Goal: Task Accomplishment & Management: Manage account settings

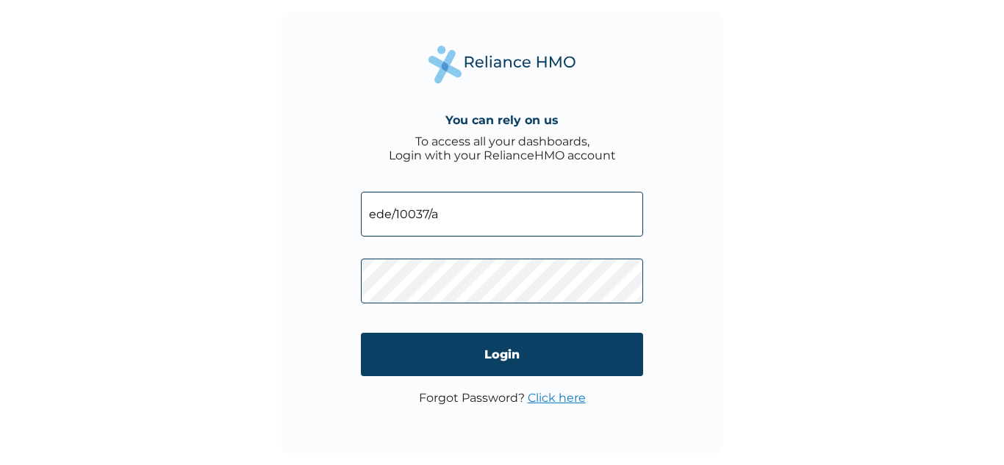
click at [443, 222] on input "ede/10037/a" at bounding box center [502, 214] width 282 height 45
type input "ede/10037/c"
click at [580, 399] on link "Click here" at bounding box center [557, 398] width 58 height 14
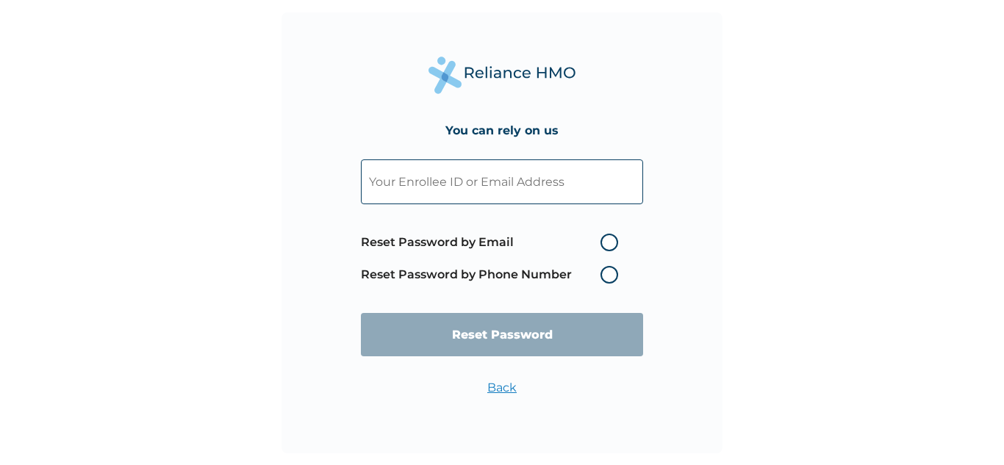
click at [604, 272] on label "Reset Password by Phone Number" at bounding box center [493, 275] width 265 height 18
click at [611, 272] on label "Reset Password by Phone Number" at bounding box center [493, 275] width 265 height 18
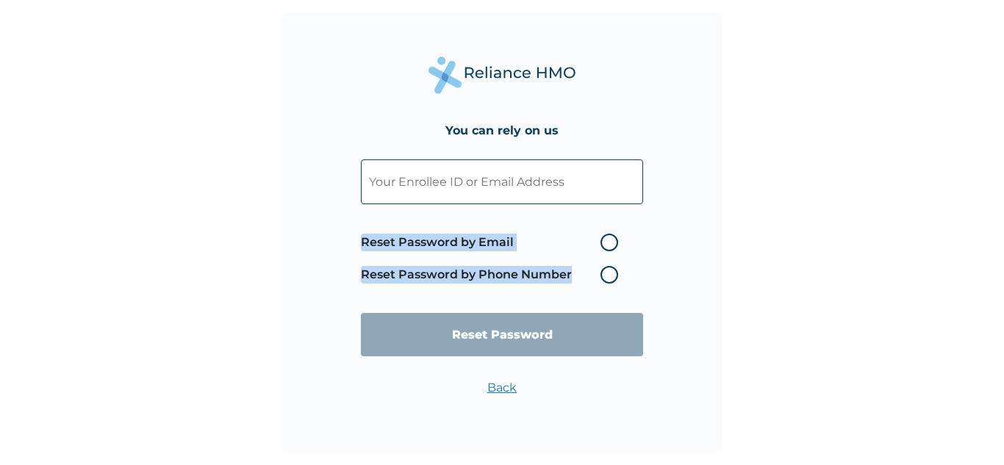
click at [611, 272] on label "Reset Password by Phone Number" at bounding box center [493, 275] width 265 height 18
click at [611, 273] on label "Reset Password by Phone Number" at bounding box center [493, 275] width 265 height 18
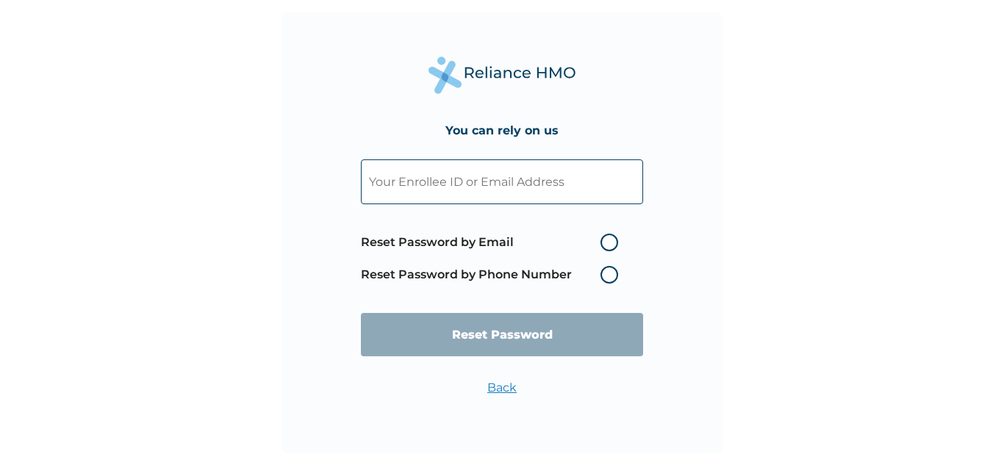
click at [608, 243] on label "Reset Password by Email" at bounding box center [493, 243] width 265 height 18
click at [603, 243] on input "Reset Password by Email" at bounding box center [592, 243] width 24 height 24
radio input "true"
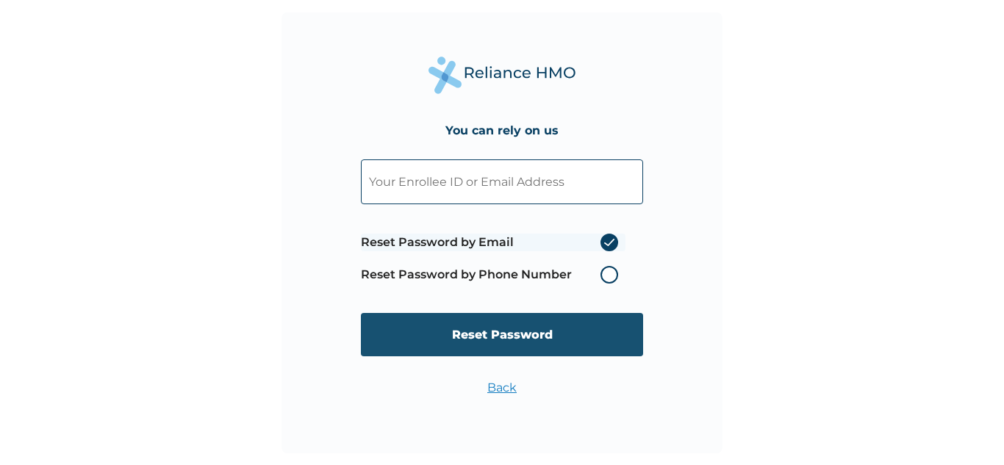
click at [558, 330] on input "Reset Password" at bounding box center [502, 334] width 282 height 43
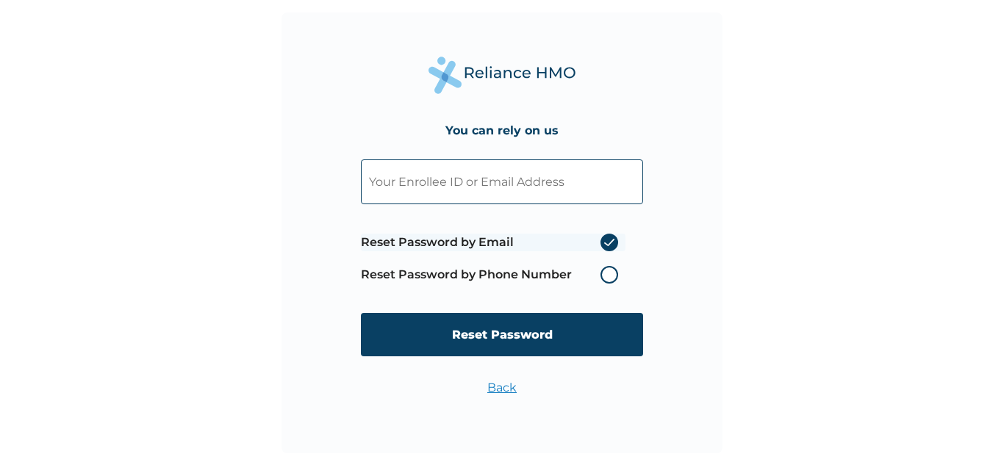
click at [445, 182] on input "text" at bounding box center [502, 181] width 282 height 45
type input "e"
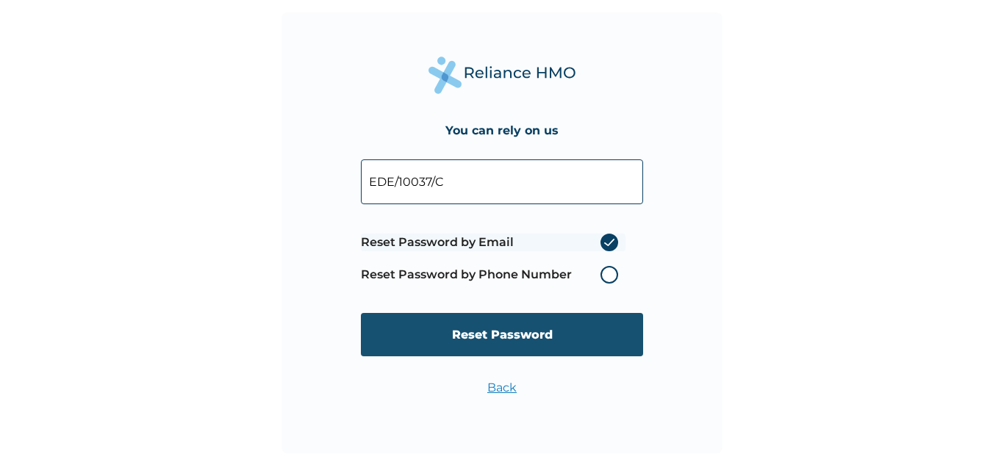
type input "EDE/10037/C"
click at [594, 334] on input "Reset Password" at bounding box center [502, 334] width 282 height 43
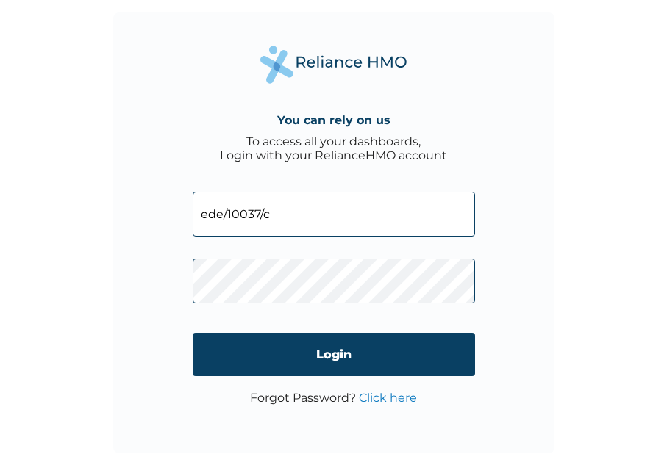
click at [403, 398] on link "Click here" at bounding box center [388, 398] width 58 height 14
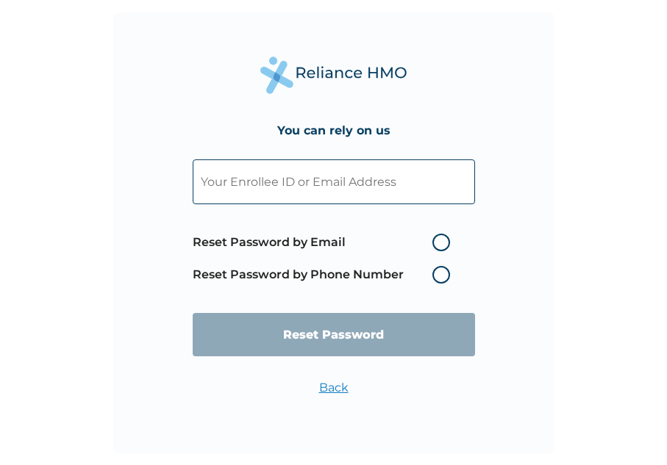
click at [414, 176] on input "text" at bounding box center [334, 181] width 282 height 45
click at [296, 193] on input "text" at bounding box center [334, 181] width 282 height 45
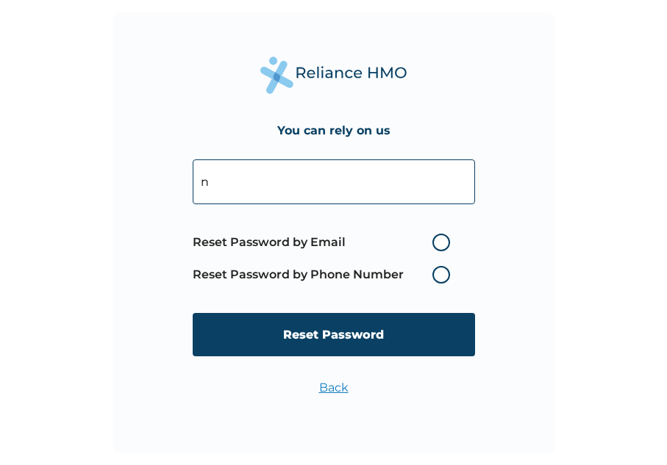
click at [296, 193] on input "n" at bounding box center [334, 181] width 282 height 45
type input "nephi200@yahoo.com"
click at [442, 276] on label "Reset Password by Phone Number" at bounding box center [325, 275] width 265 height 18
click at [440, 251] on span "Reset Password by Email Reset Password by Phone Number" at bounding box center [325, 258] width 265 height 65
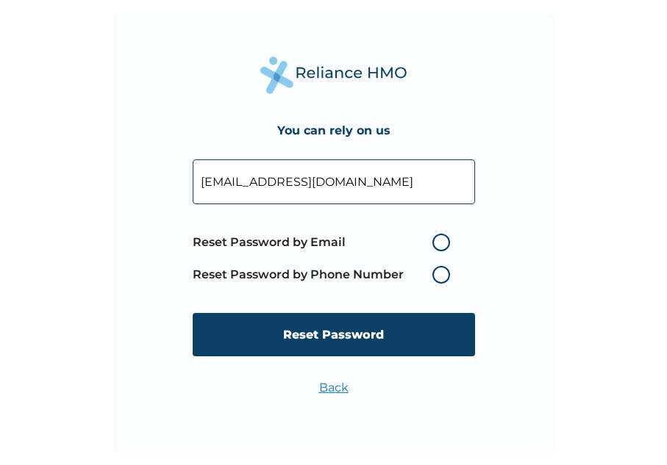
click at [439, 243] on label "Reset Password by Email" at bounding box center [325, 243] width 265 height 18
click at [435, 243] on input "Reset Password by Email" at bounding box center [424, 243] width 24 height 24
radio input "true"
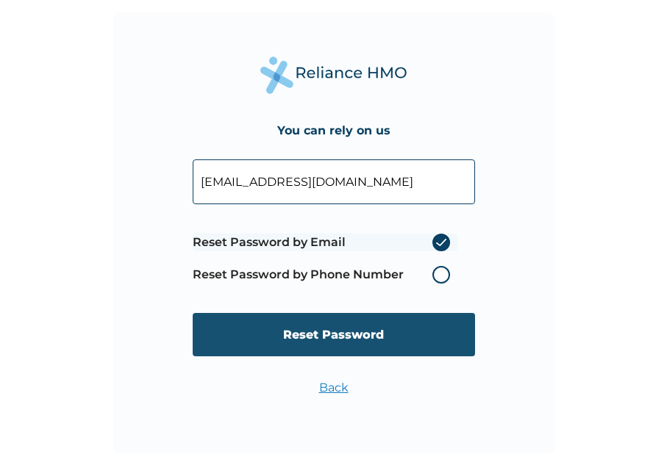
click at [367, 329] on input "Reset Password" at bounding box center [334, 334] width 282 height 43
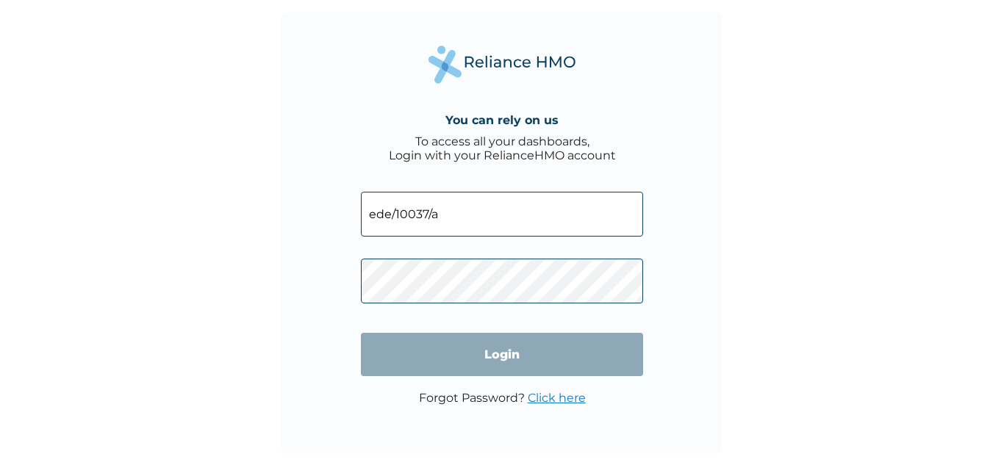
click at [495, 215] on input "ede/10037/a" at bounding box center [502, 214] width 282 height 45
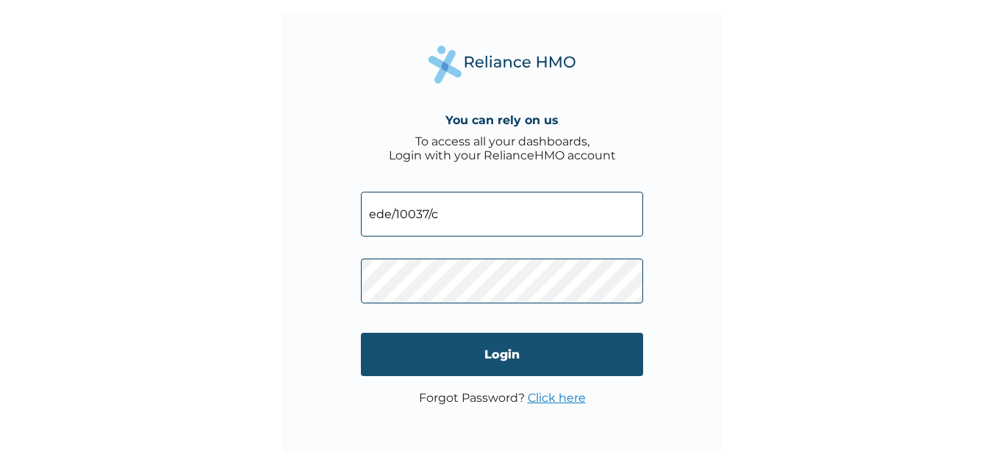
type input "ede/10037/c"
click at [473, 350] on input "Login" at bounding box center [502, 354] width 282 height 43
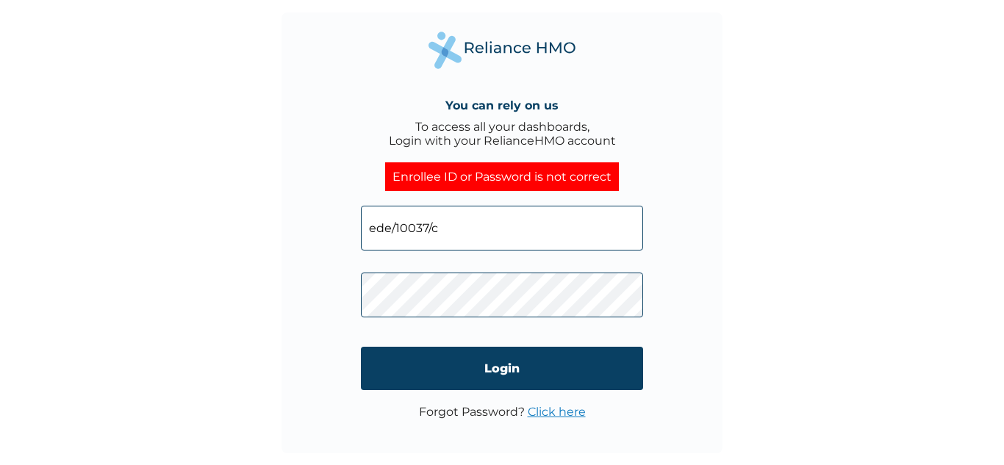
click at [562, 181] on div "Enrollee ID or Password is not correct" at bounding box center [502, 176] width 234 height 29
click at [564, 412] on link "Click here" at bounding box center [557, 412] width 58 height 14
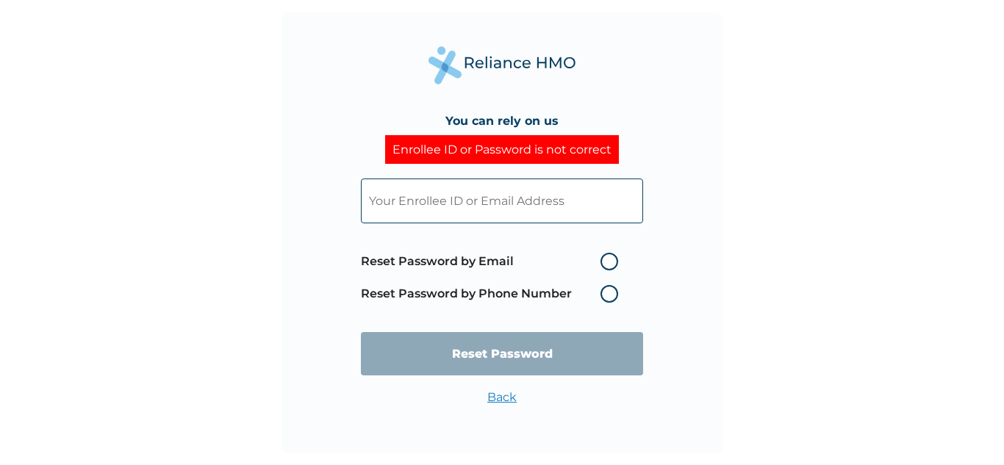
click at [610, 301] on label "Reset Password by Phone Number" at bounding box center [493, 294] width 265 height 18
click at [742, 357] on div "You can rely on us Enrollee ID or Password is not correct Reset Password by Ema…" at bounding box center [502, 232] width 1004 height 465
click at [611, 266] on label "Reset Password by Email" at bounding box center [493, 262] width 265 height 18
click at [603, 266] on input "Reset Password by Email" at bounding box center [592, 262] width 24 height 24
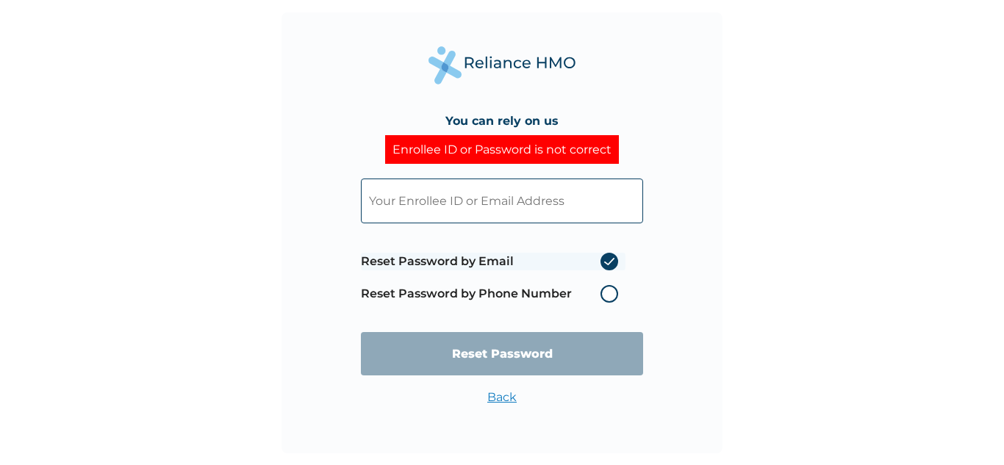
radio input "true"
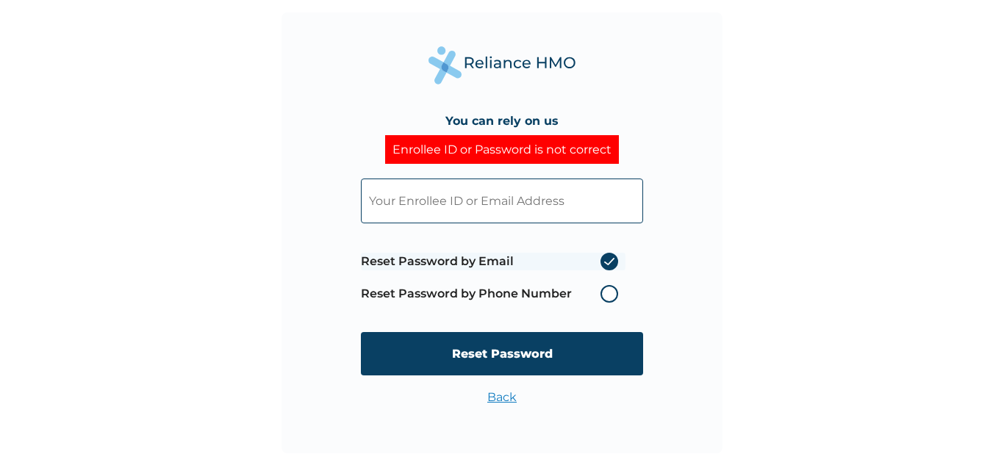
click at [552, 204] on input "text" at bounding box center [502, 201] width 282 height 45
paste input "EDE/10037/D Nesta Nyegonum"
click at [559, 204] on input "EDE/10037/D Nesta Nyegonum" at bounding box center [502, 201] width 282 height 45
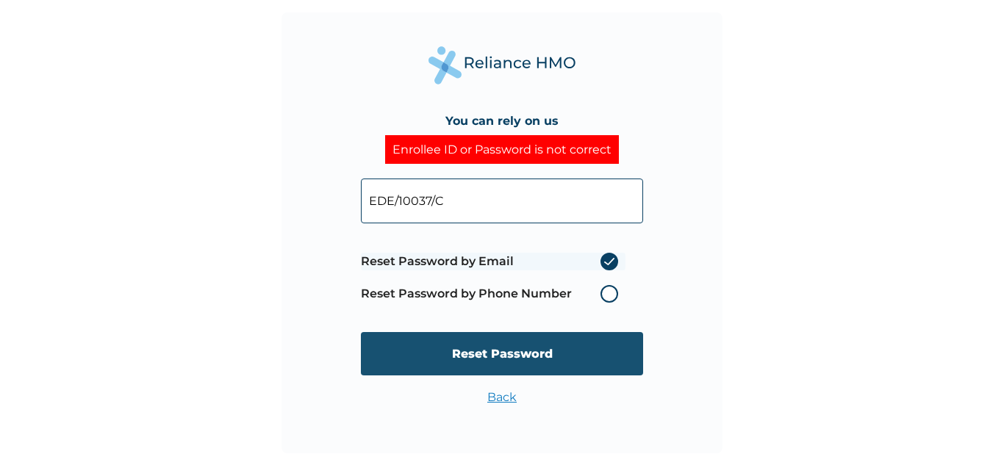
type input "EDE/10037/C"
click at [536, 350] on input "Reset Password" at bounding box center [502, 353] width 282 height 43
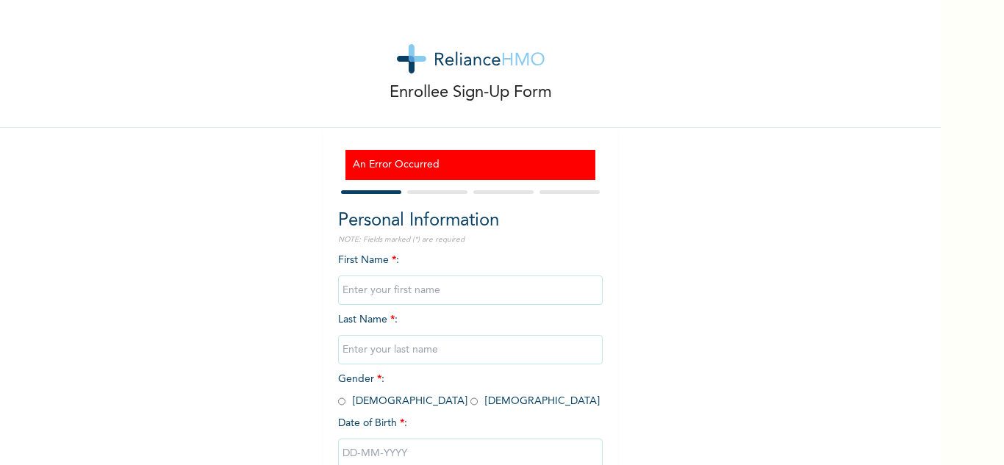
scroll to position [96, 0]
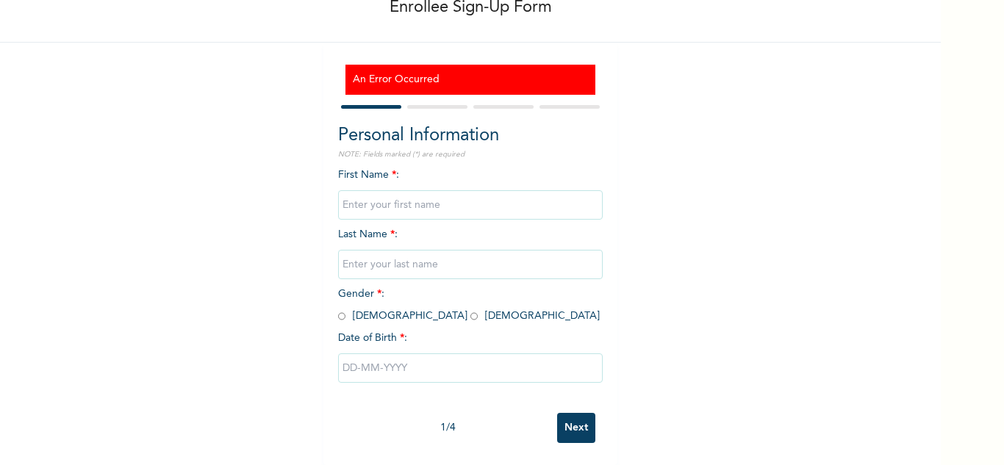
click at [581, 413] on input "Next" at bounding box center [576, 428] width 38 height 30
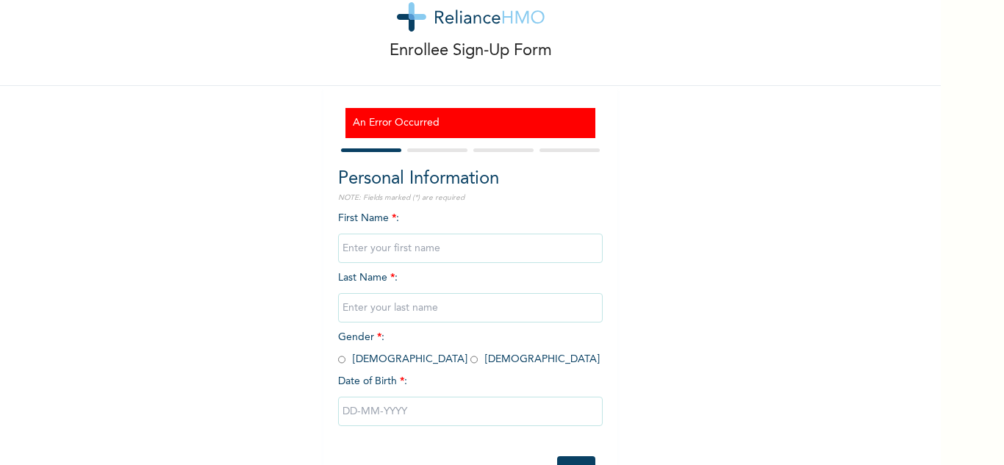
scroll to position [0, 0]
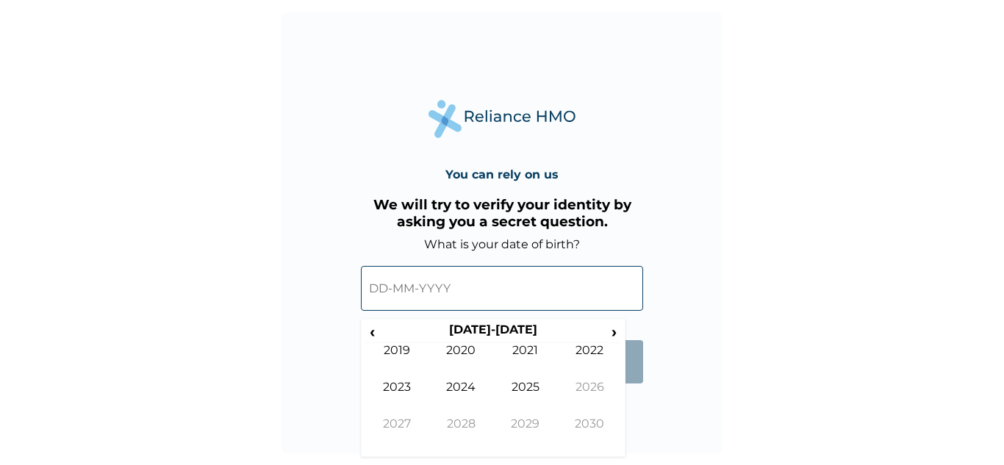
click at [479, 284] on input "text" at bounding box center [502, 288] width 282 height 45
click at [459, 348] on td "2020" at bounding box center [461, 361] width 65 height 37
click at [459, 423] on td "Oct" at bounding box center [461, 435] width 65 height 37
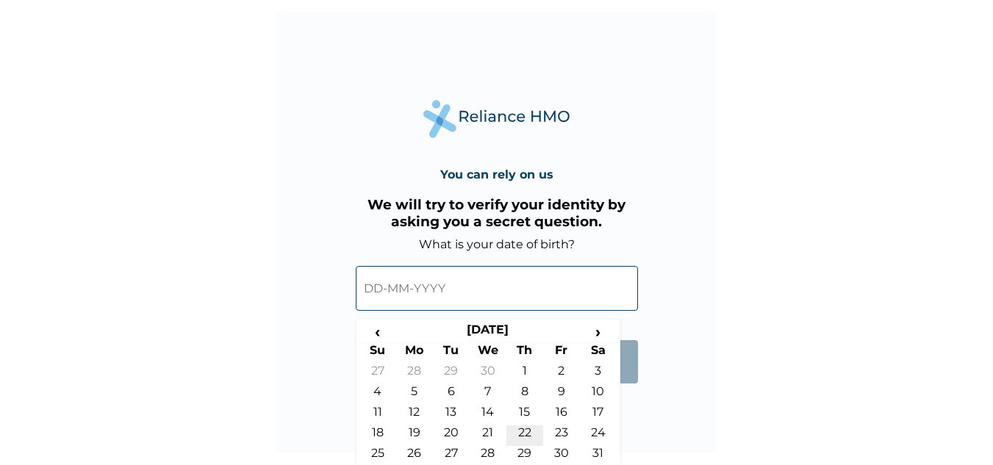
click at [520, 428] on td "22" at bounding box center [524, 435] width 37 height 21
type input "22-10-2020"
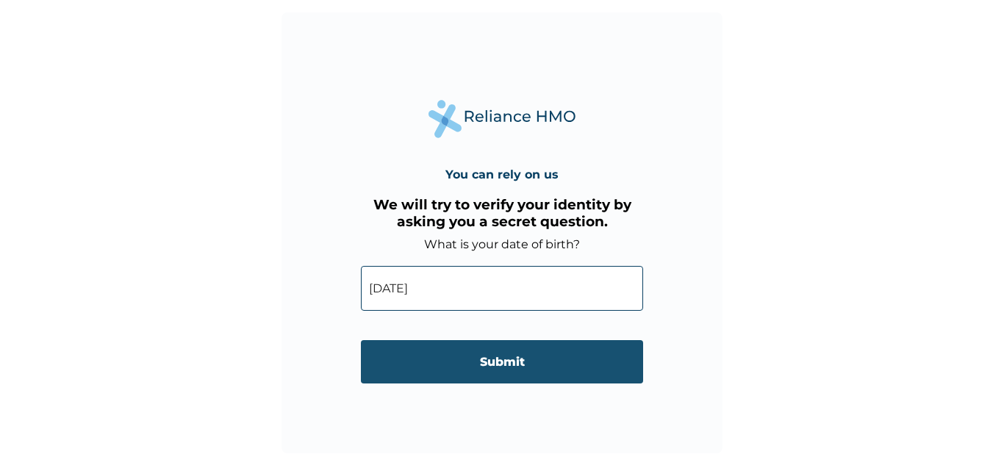
click at [517, 350] on input "Submit" at bounding box center [502, 361] width 282 height 43
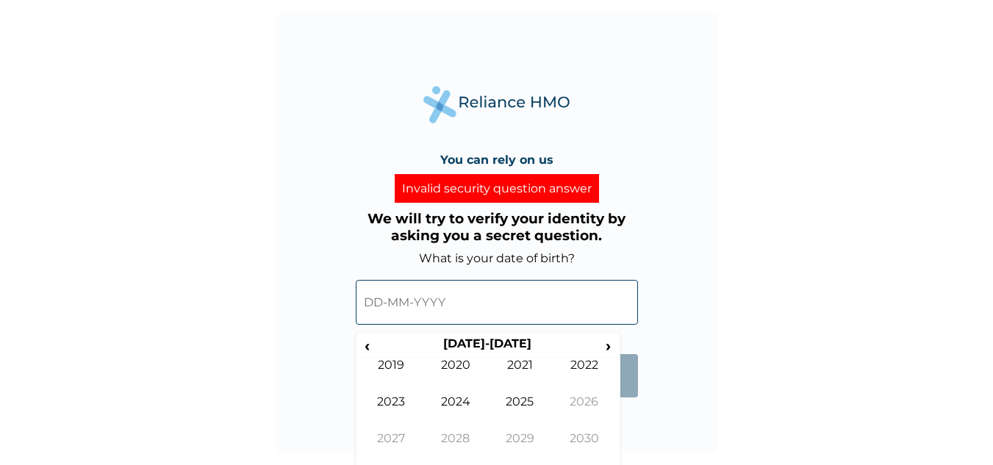
click at [440, 309] on input "text" at bounding box center [497, 302] width 282 height 45
click at [457, 364] on td "2020" at bounding box center [455, 376] width 65 height 37
click at [458, 431] on td "Oct" at bounding box center [455, 449] width 65 height 37
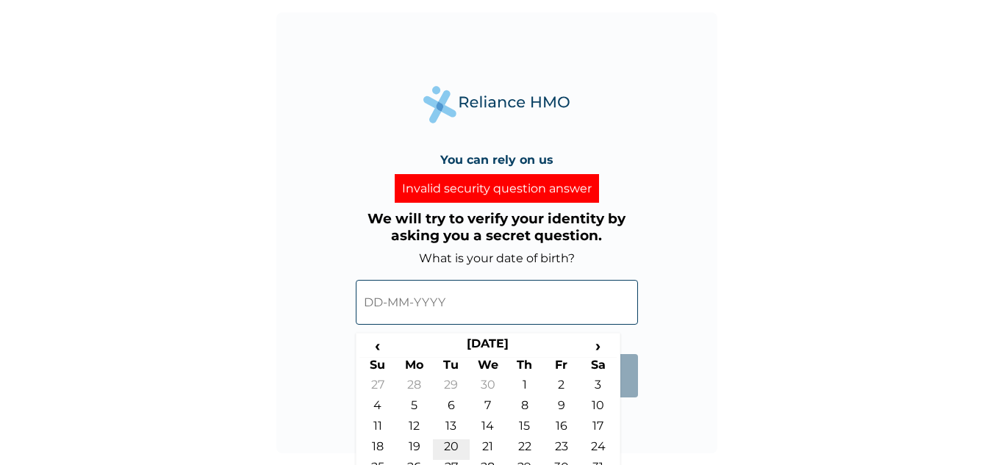
click at [455, 448] on td "20" at bounding box center [451, 449] width 37 height 21
click at [380, 301] on input "20-10-2020" at bounding box center [497, 302] width 282 height 45
click at [522, 448] on td "22" at bounding box center [524, 449] width 37 height 21
type input "22-10-2020"
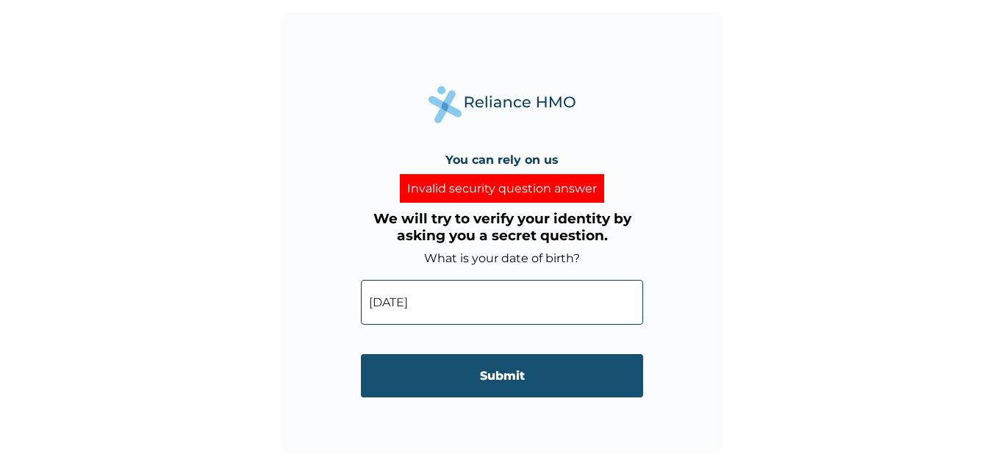
click at [511, 366] on input "Submit" at bounding box center [502, 375] width 282 height 43
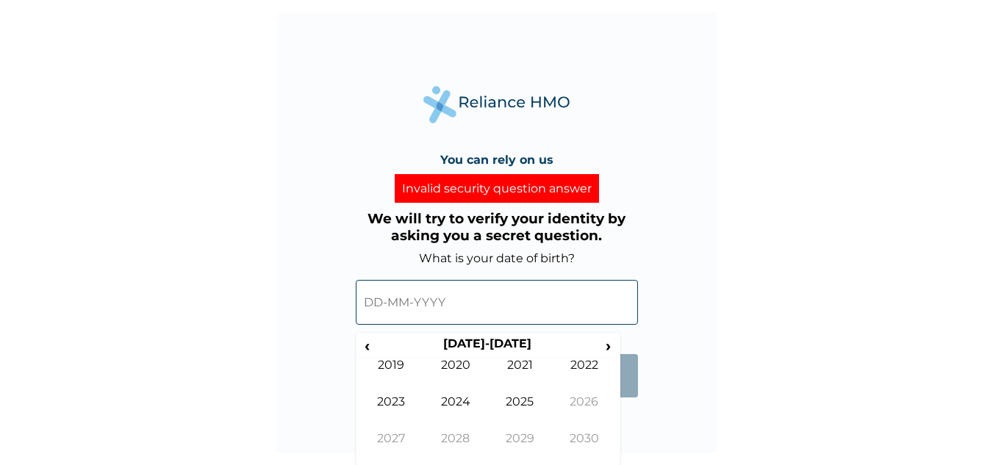
click at [481, 298] on input "text" at bounding box center [497, 302] width 282 height 45
click at [567, 359] on td "2022" at bounding box center [584, 376] width 65 height 37
click at [522, 400] on td "Jul" at bounding box center [520, 413] width 65 height 37
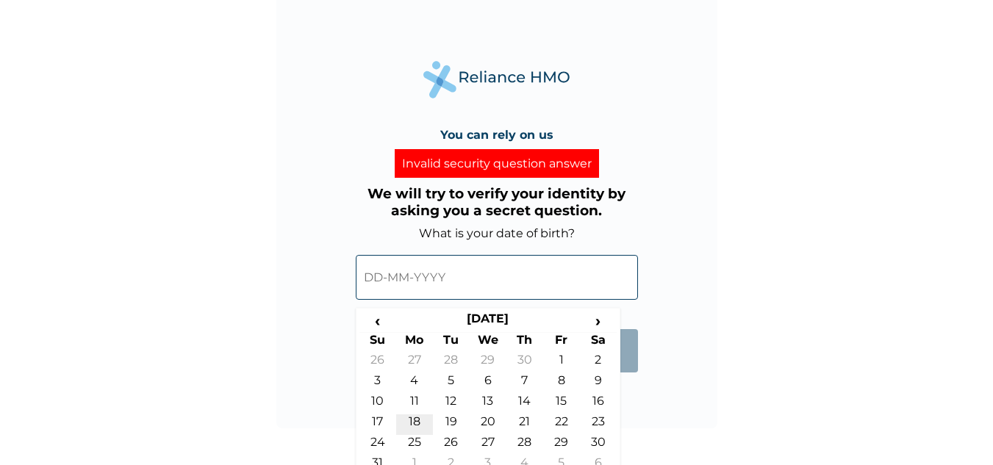
scroll to position [29, 0]
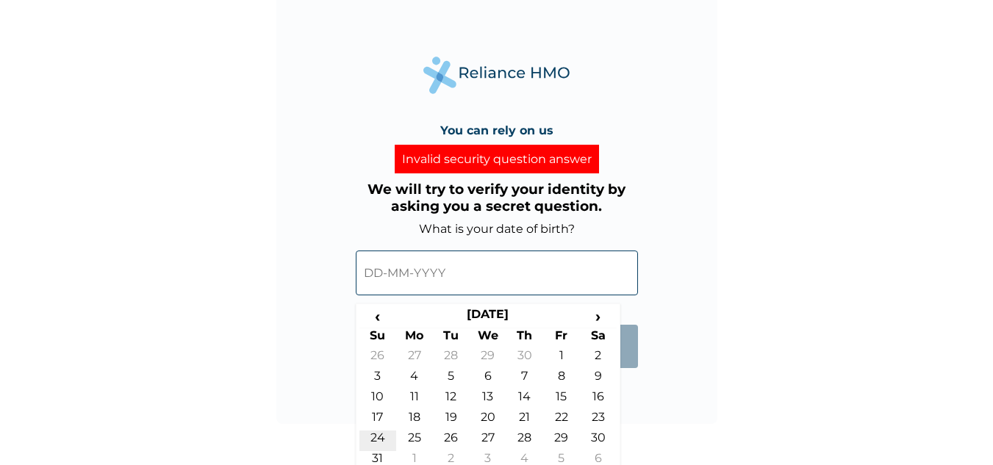
click at [369, 439] on td "24" at bounding box center [377, 441] width 37 height 21
type input "24-07-2022"
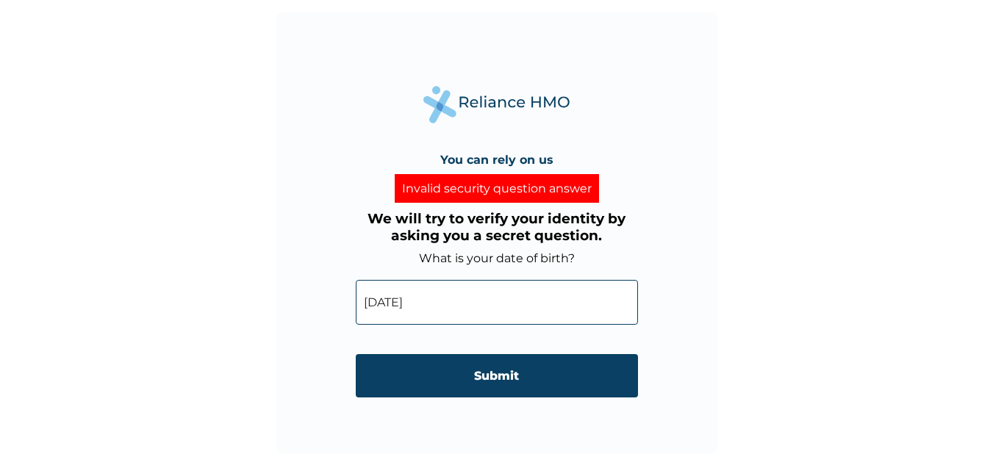
scroll to position [0, 0]
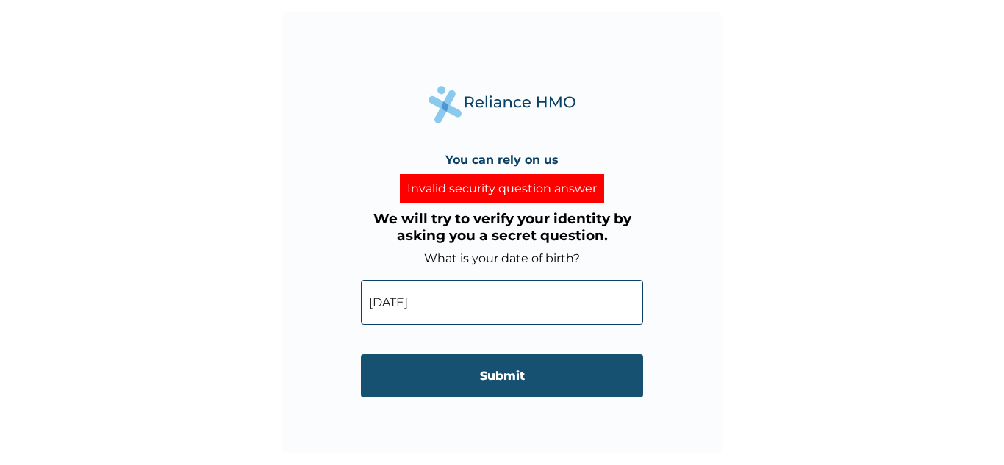
click at [480, 376] on input "Submit" at bounding box center [502, 375] width 282 height 43
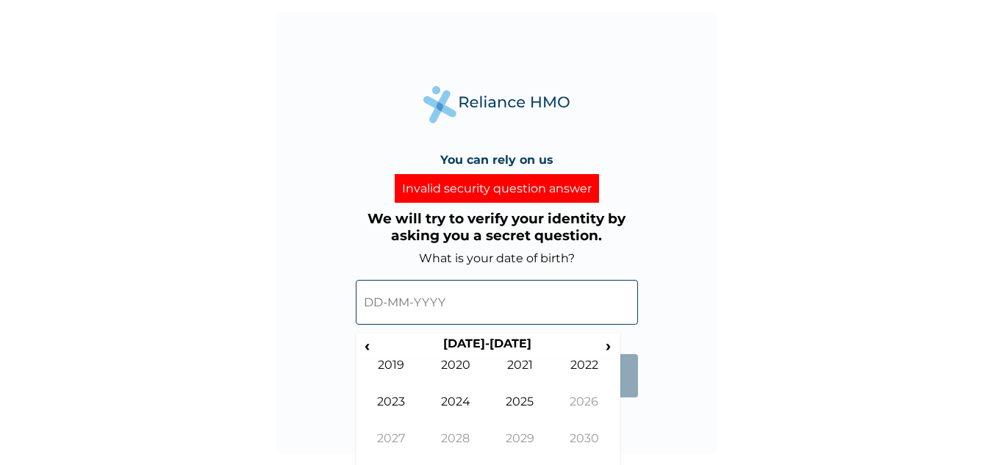
click at [434, 297] on input "text" at bounding box center [497, 302] width 282 height 45
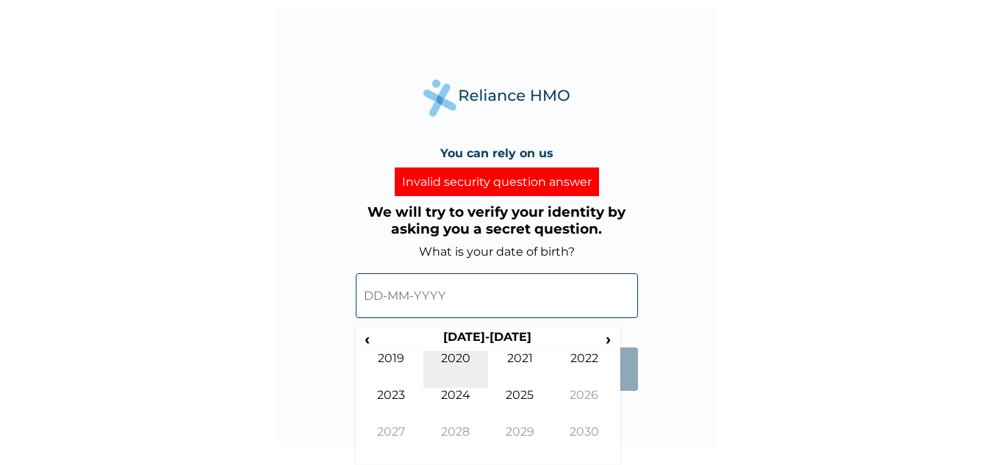
click at [447, 355] on td "2020" at bounding box center [455, 369] width 65 height 37
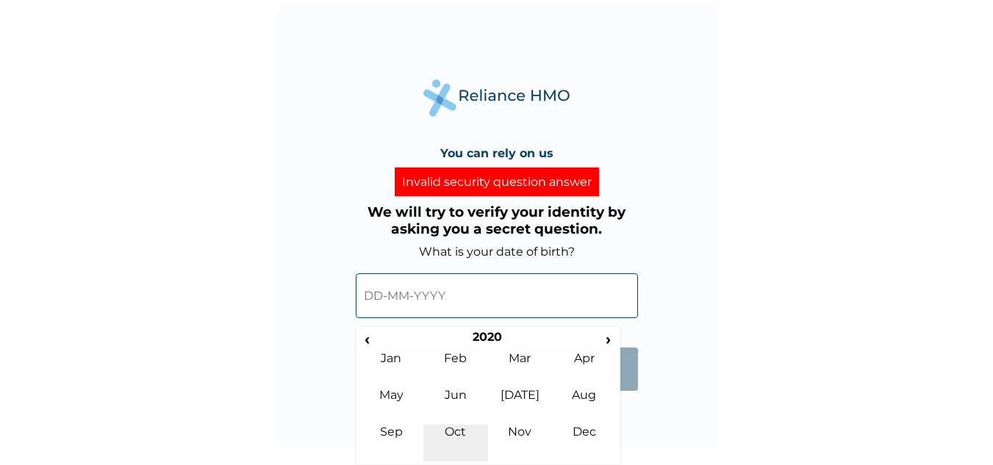
click at [452, 425] on td "Oct" at bounding box center [455, 443] width 65 height 37
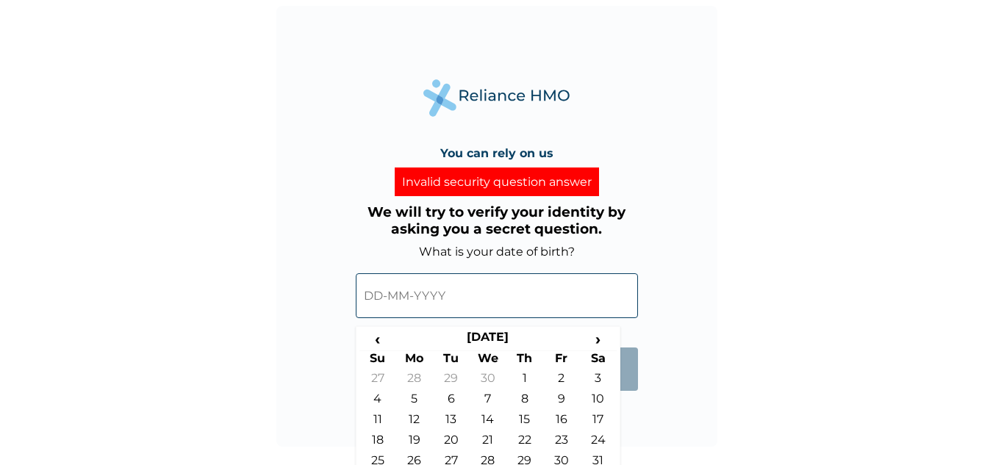
scroll to position [40, 0]
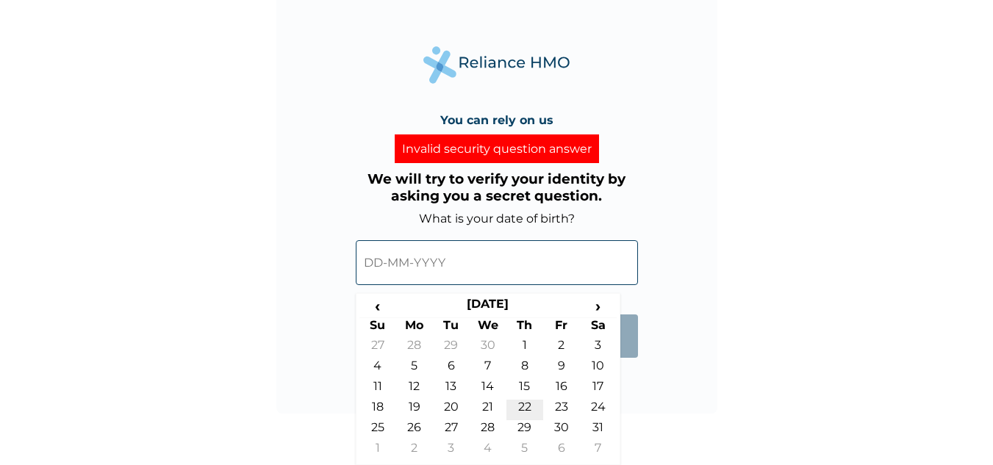
click at [522, 411] on td "22" at bounding box center [524, 410] width 37 height 21
type input "22-10-2020"
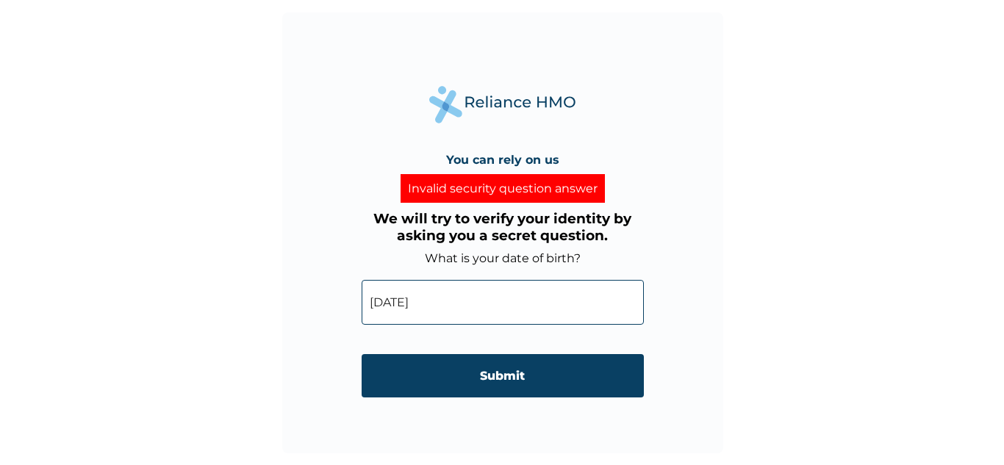
scroll to position [0, 0]
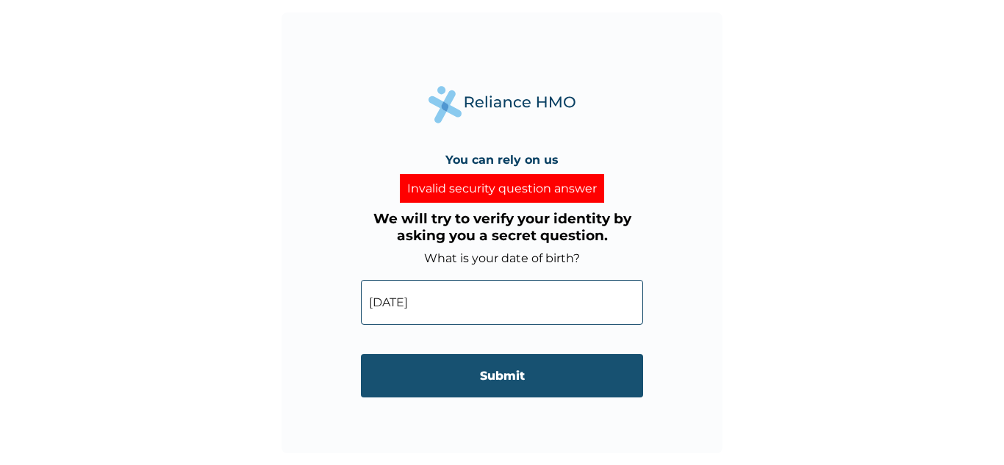
click at [513, 361] on input "Submit" at bounding box center [502, 375] width 282 height 43
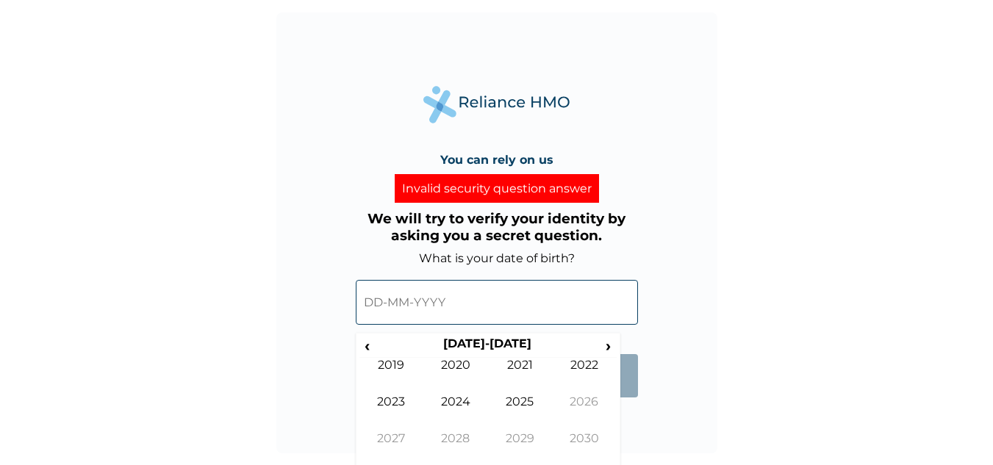
click at [456, 292] on input "text" at bounding box center [497, 302] width 282 height 45
click at [373, 303] on input "text" at bounding box center [497, 302] width 282 height 45
click at [460, 374] on td "2020" at bounding box center [455, 376] width 65 height 37
click at [466, 439] on td "Oct" at bounding box center [455, 449] width 65 height 37
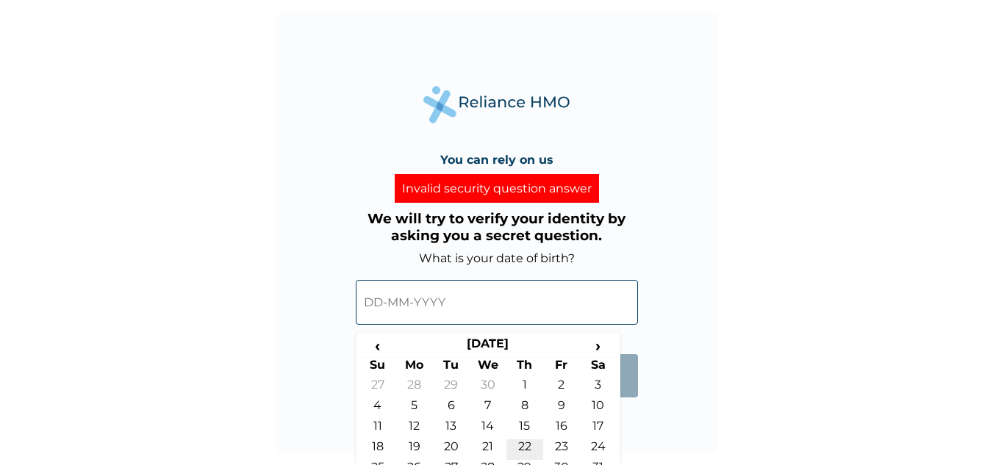
click at [527, 442] on td "22" at bounding box center [524, 449] width 37 height 21
type input "22-10-2020"
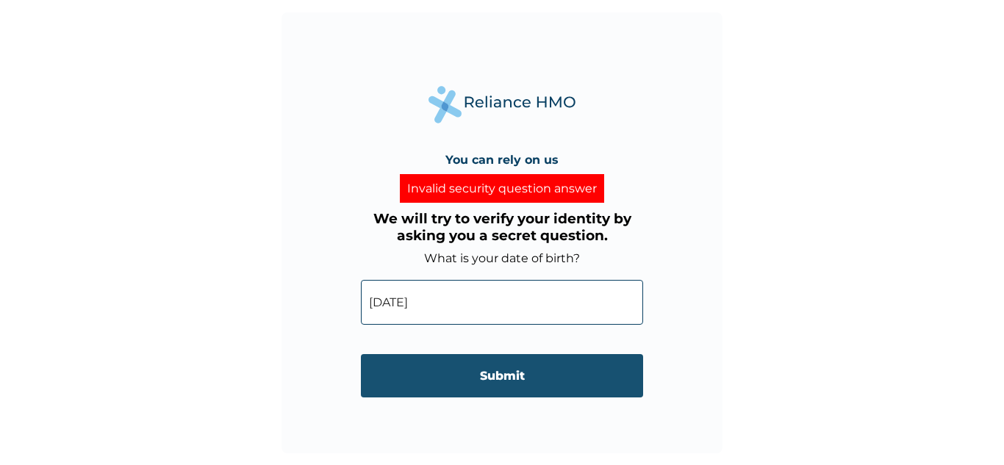
click at [528, 378] on input "Submit" at bounding box center [502, 375] width 282 height 43
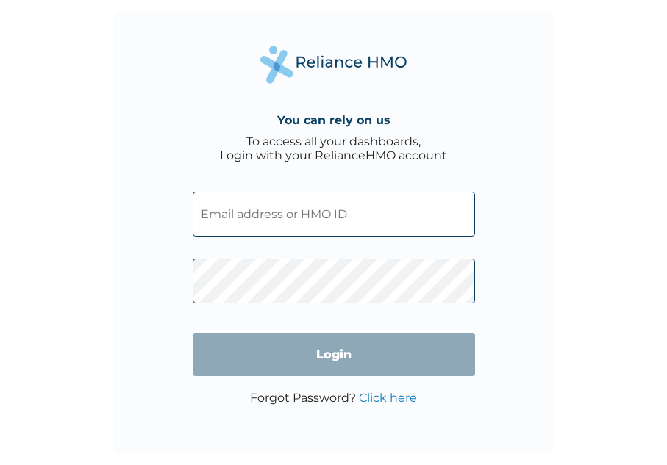
type input "ede/10037/a"
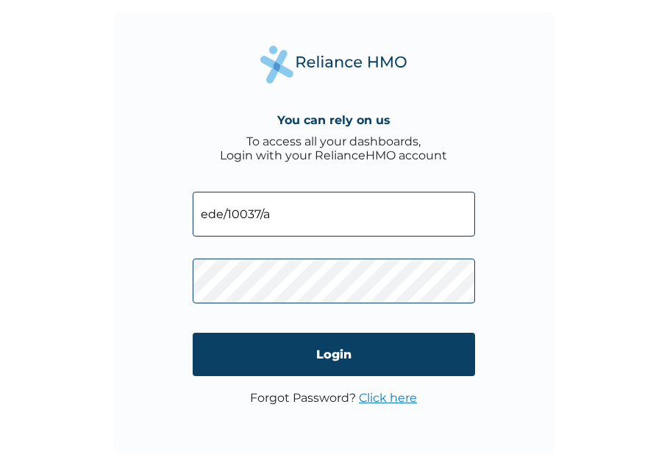
click at [388, 398] on link "Click here" at bounding box center [388, 398] width 58 height 14
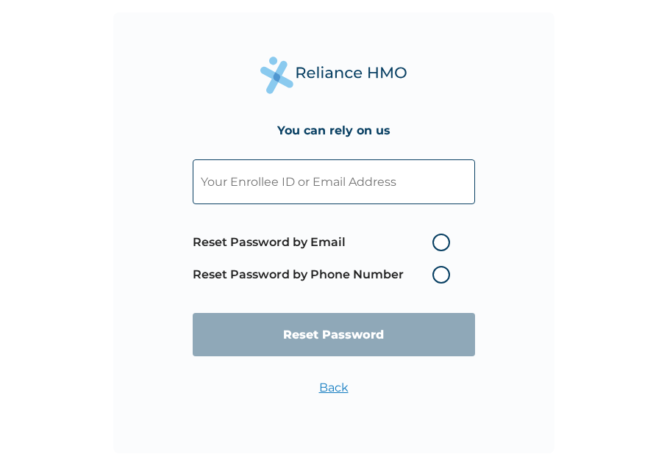
click at [353, 187] on input "text" at bounding box center [334, 181] width 282 height 45
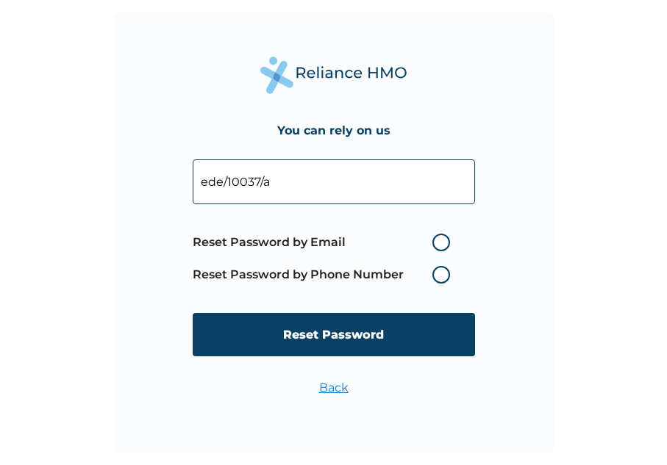
click at [313, 168] on input "ede/10037/a" at bounding box center [334, 181] width 282 height 45
type input "e"
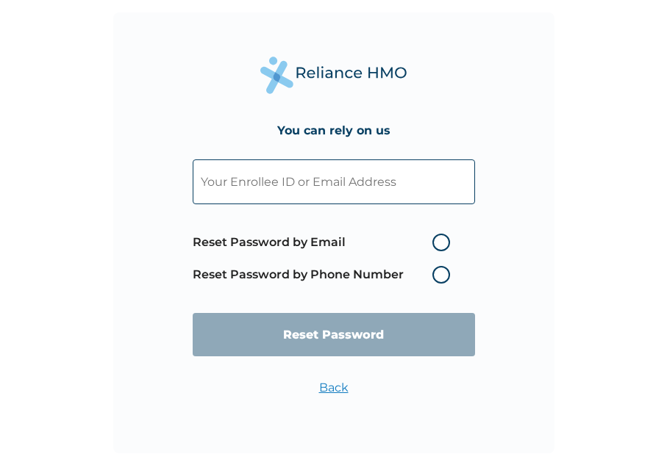
paste input "EDE/10037/C"
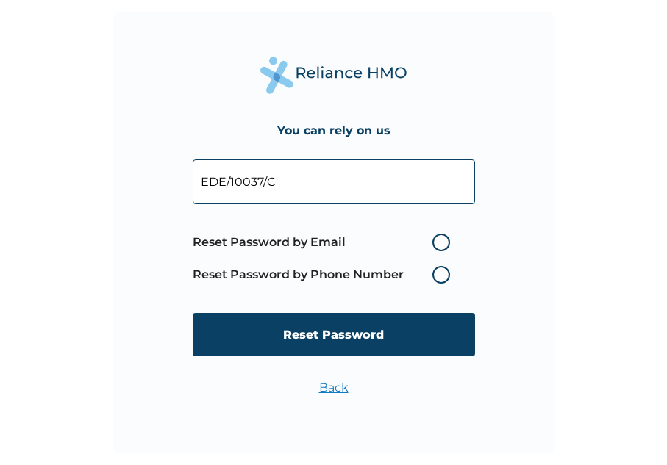
type input "EDE/10037/C"
click at [442, 240] on label "Reset Password by Email" at bounding box center [325, 243] width 265 height 18
click at [435, 240] on input "Reset Password by Email" at bounding box center [424, 243] width 24 height 24
radio input "true"
click at [443, 268] on label "Reset Password by Phone Number" at bounding box center [325, 275] width 265 height 18
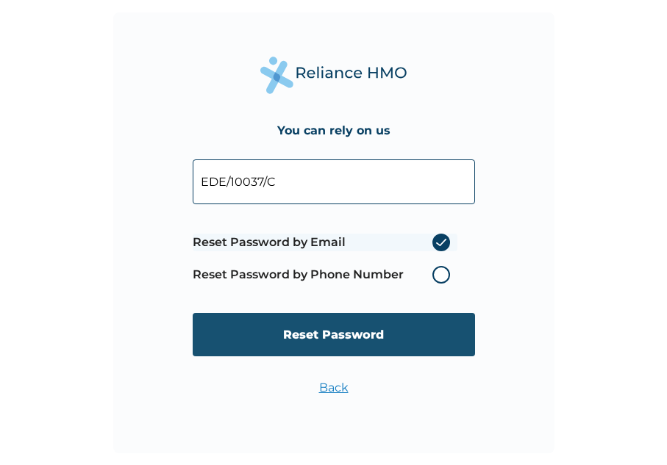
click at [379, 313] on input "Reset Password" at bounding box center [334, 334] width 282 height 43
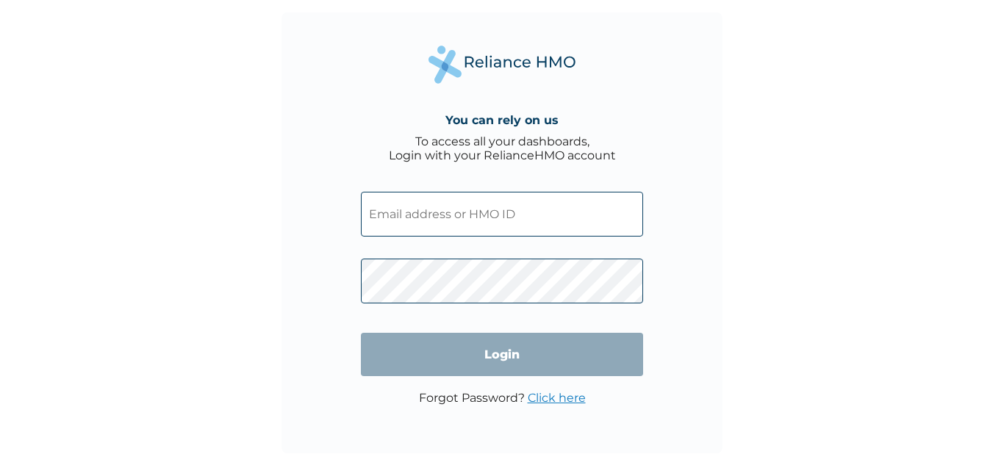
type input "ede/10037/a"
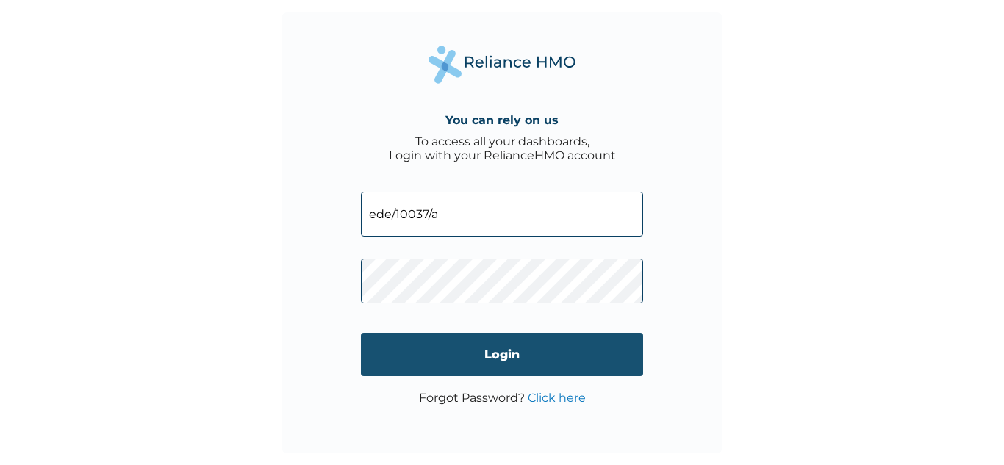
click at [528, 349] on input "Login" at bounding box center [502, 354] width 282 height 43
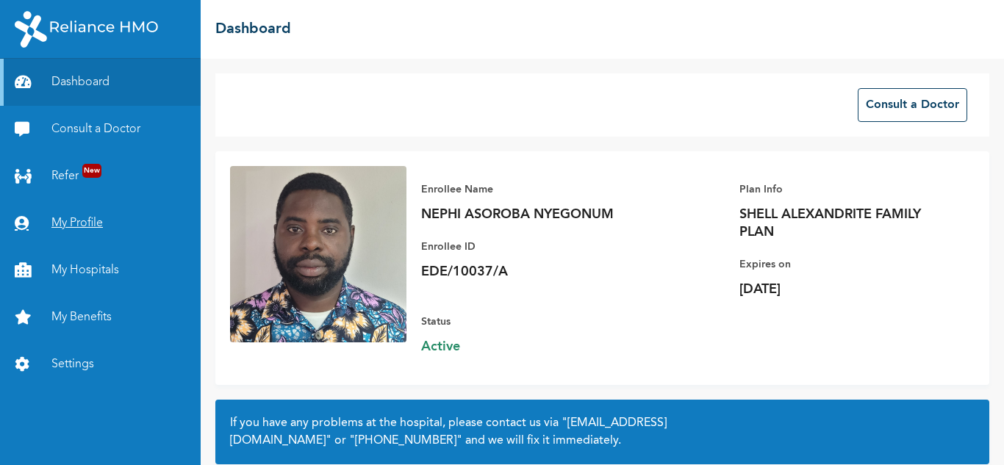
click at [90, 215] on link "My Profile" at bounding box center [100, 223] width 201 height 47
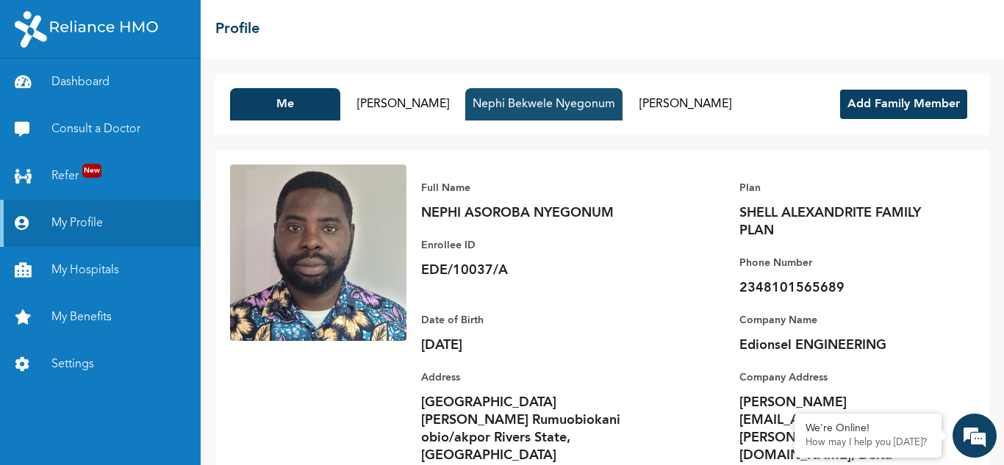
click at [540, 101] on button "Nephi Bekwele Nyegonum" at bounding box center [543, 104] width 157 height 32
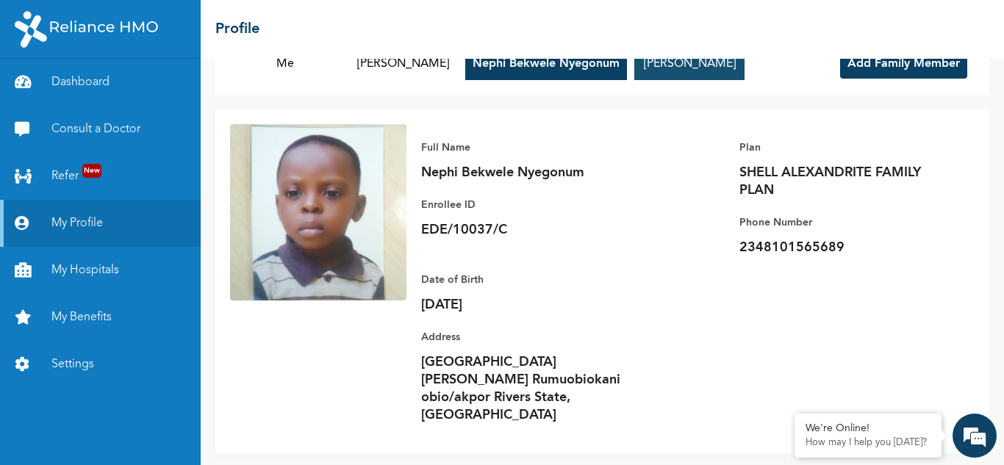
click at [702, 71] on button "Nesta Nyegonum" at bounding box center [689, 64] width 110 height 32
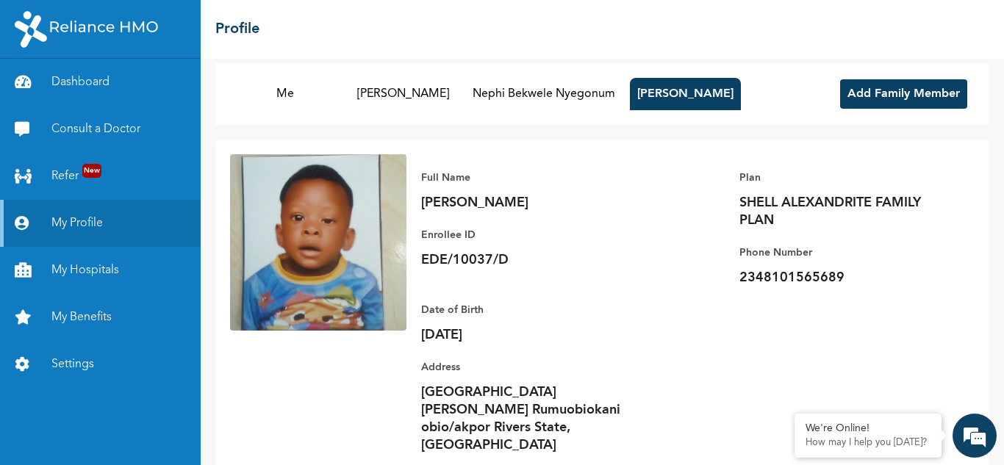
scroll to position [40, 0]
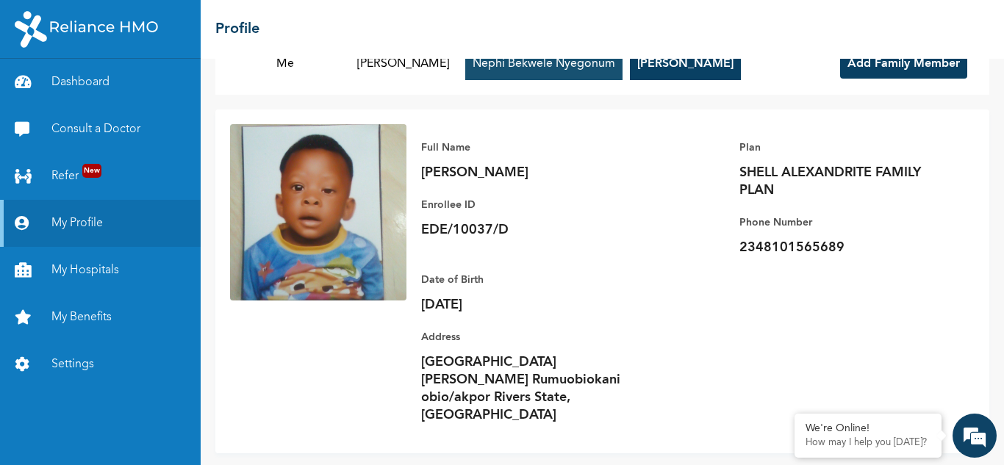
click at [589, 64] on button "Nephi Bekwele Nyegonum" at bounding box center [543, 64] width 157 height 32
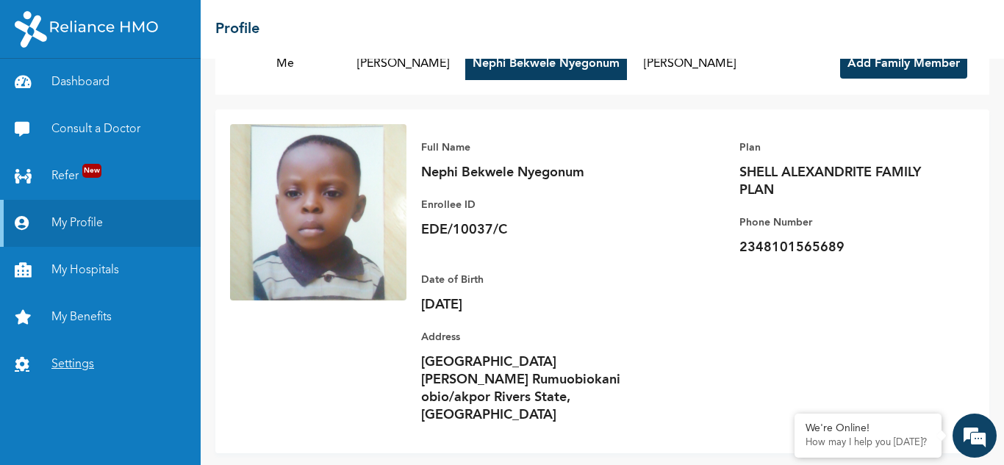
click at [63, 362] on link "Settings" at bounding box center [100, 364] width 201 height 47
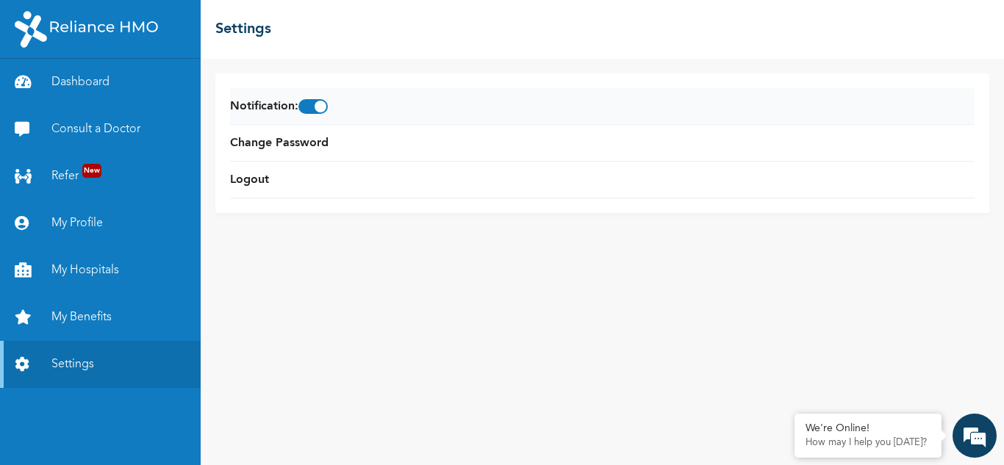
click at [315, 107] on span at bounding box center [312, 106] width 29 height 15
click at [0, 0] on input "checkbox" at bounding box center [0, 0] width 0 height 0
click at [328, 108] on span at bounding box center [312, 106] width 29 height 15
click at [0, 0] on input "checkbox" at bounding box center [0, 0] width 0 height 0
click at [926, 438] on p "How may I help you today?" at bounding box center [867, 443] width 125 height 12
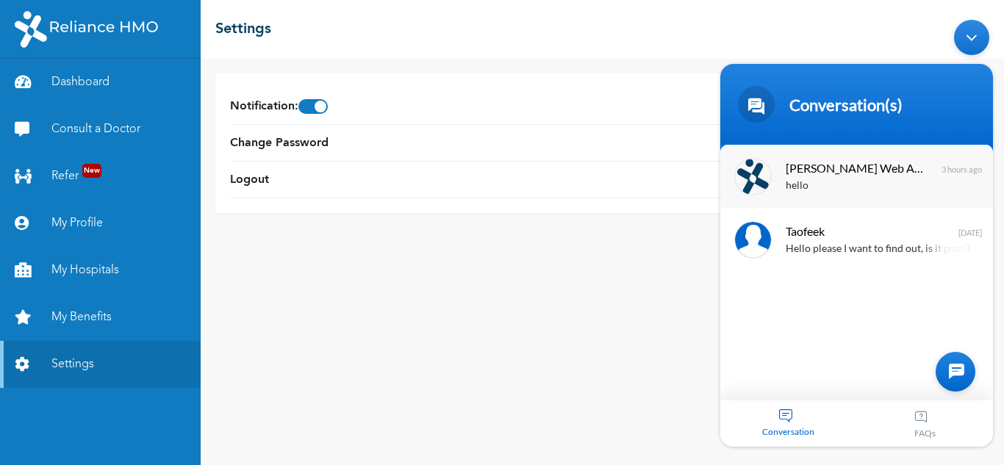
click at [863, 190] on div "hello" at bounding box center [878, 185] width 185 height 17
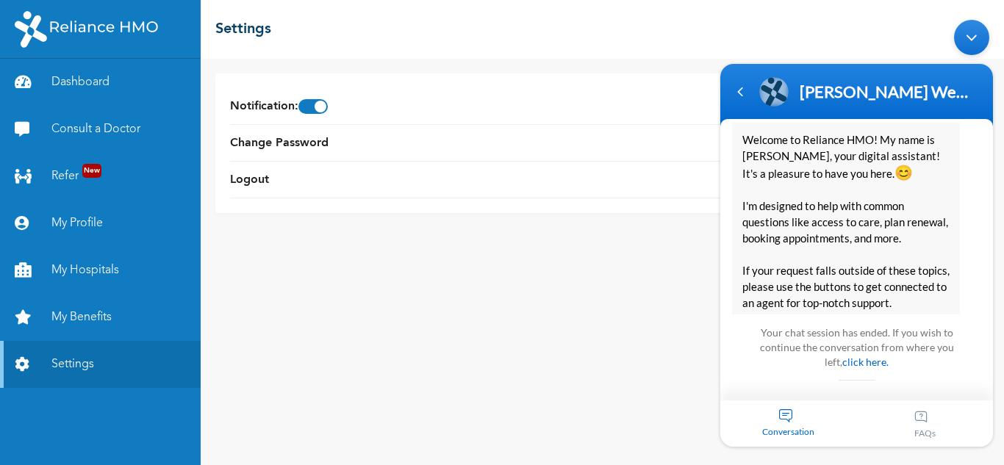
scroll to position [113, 0]
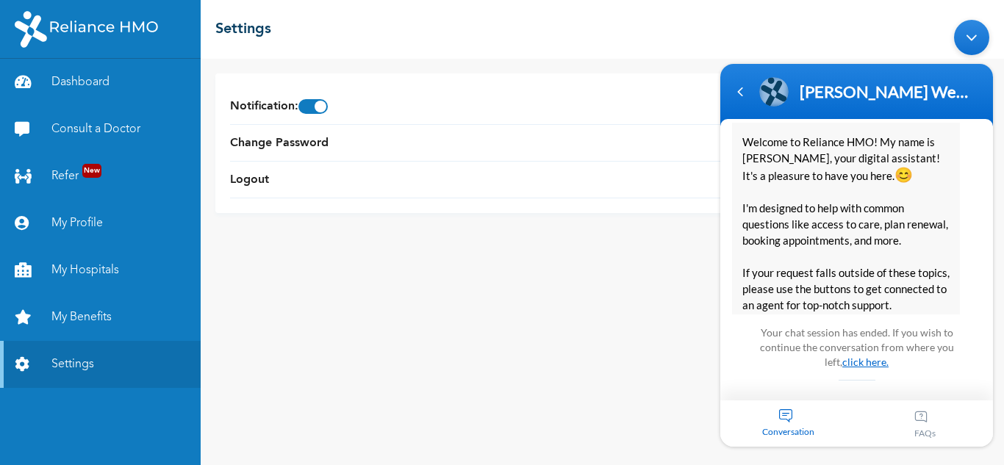
click at [847, 359] on link "click here." at bounding box center [865, 361] width 46 height 12
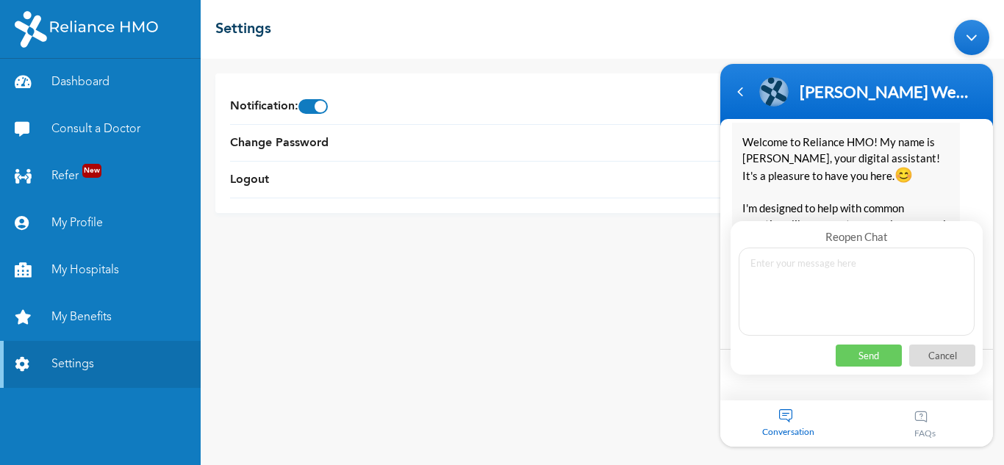
scroll to position [396, 0]
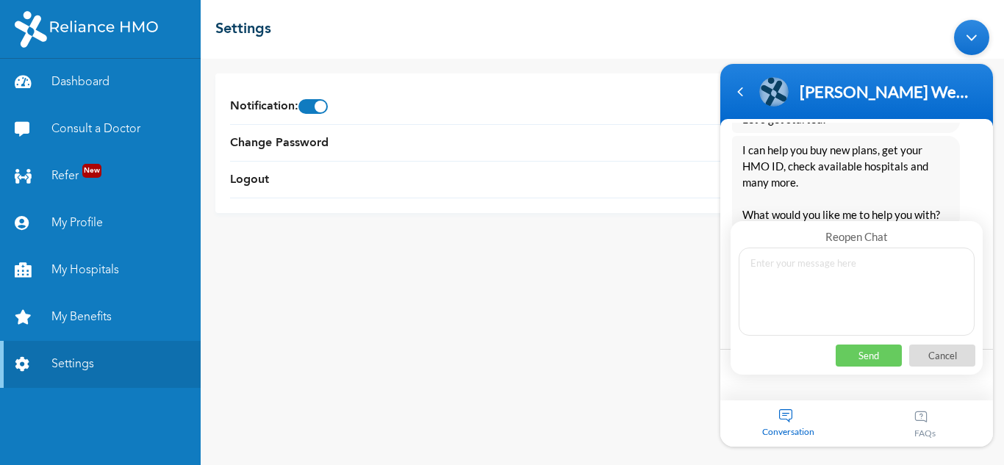
click at [869, 273] on textarea at bounding box center [857, 291] width 236 height 88
type textarea "hello"
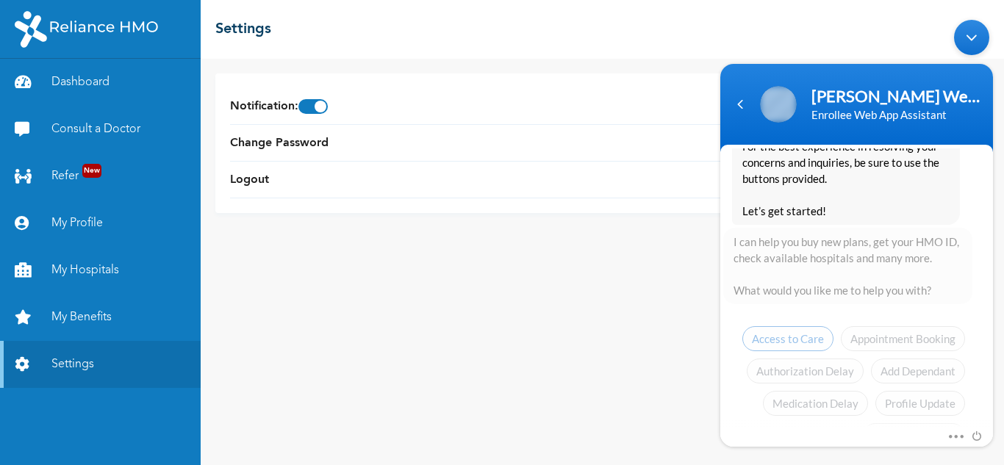
scroll to position [1037, 0]
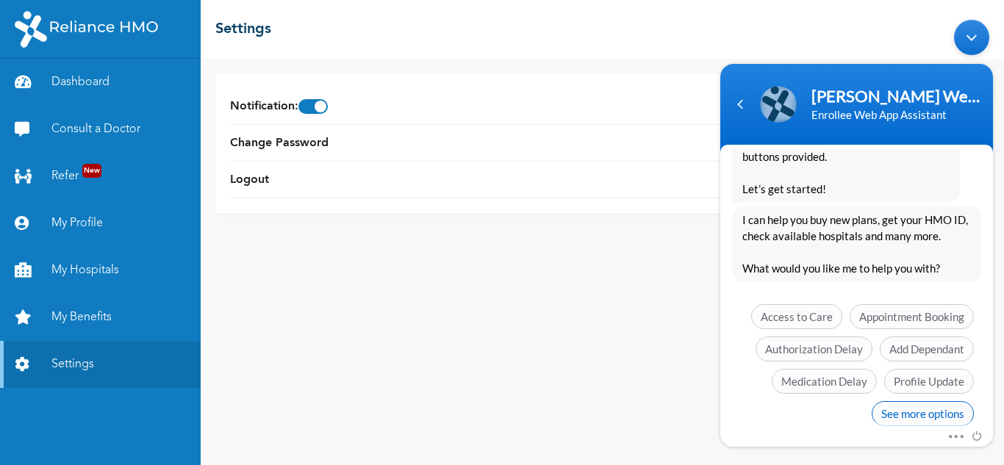
click at [927, 414] on span "See more options" at bounding box center [923, 413] width 102 height 25
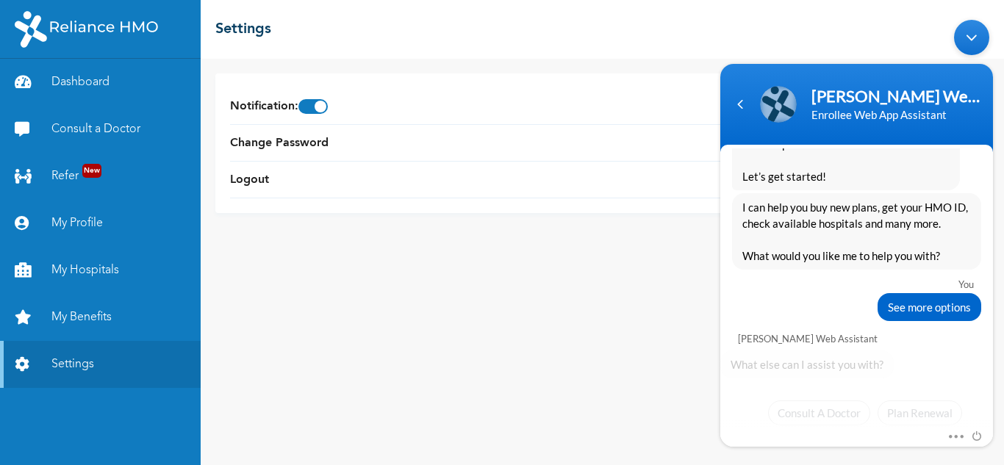
scroll to position [1171, 0]
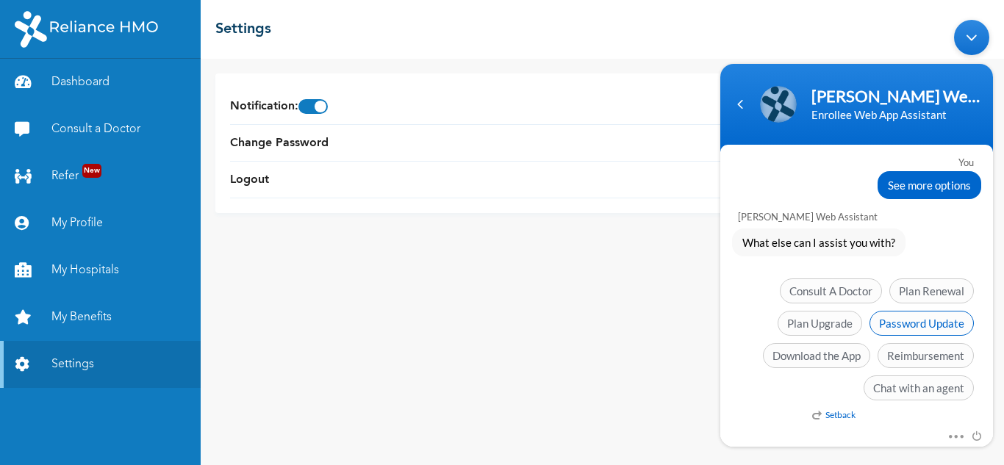
click at [935, 317] on span "Password Update" at bounding box center [921, 322] width 104 height 25
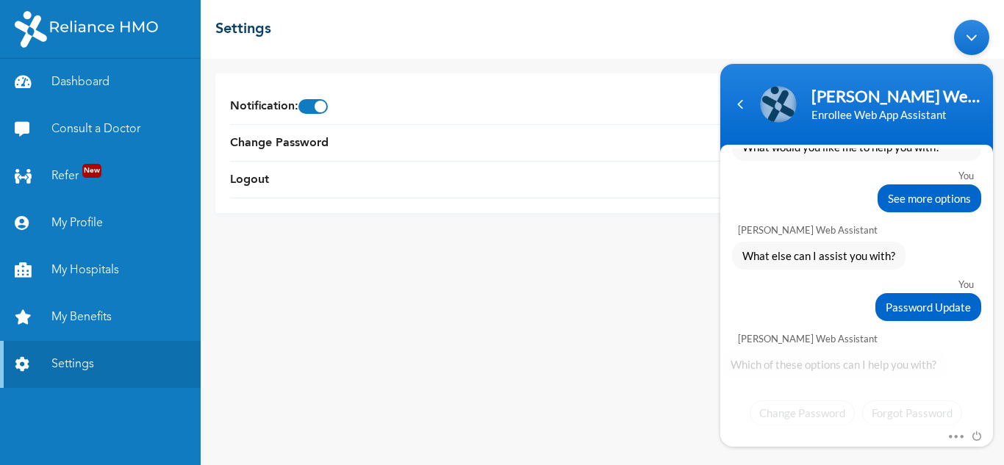
scroll to position [1183, 0]
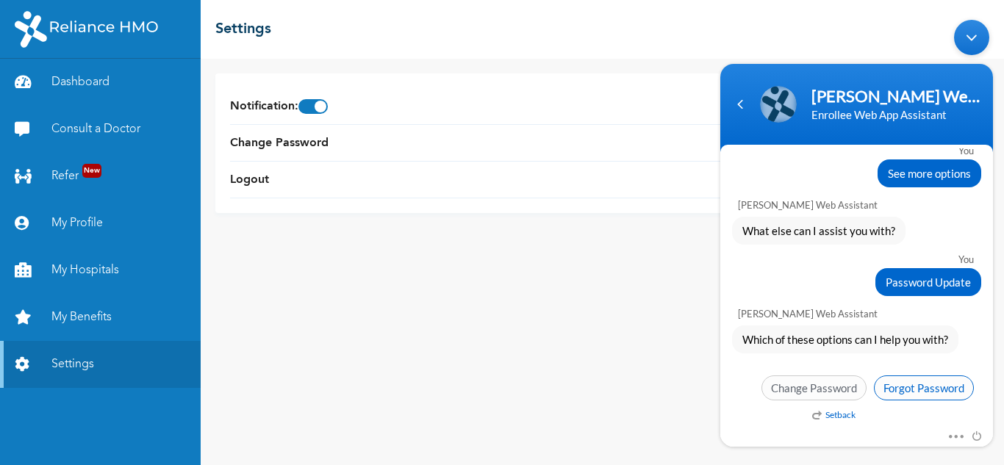
click at [929, 383] on span "Forgot Password" at bounding box center [924, 387] width 100 height 25
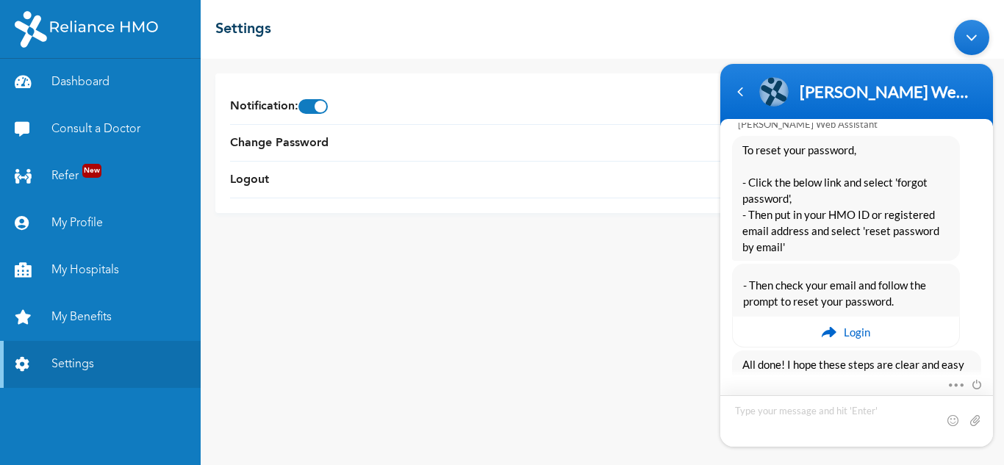
scroll to position [1548, 0]
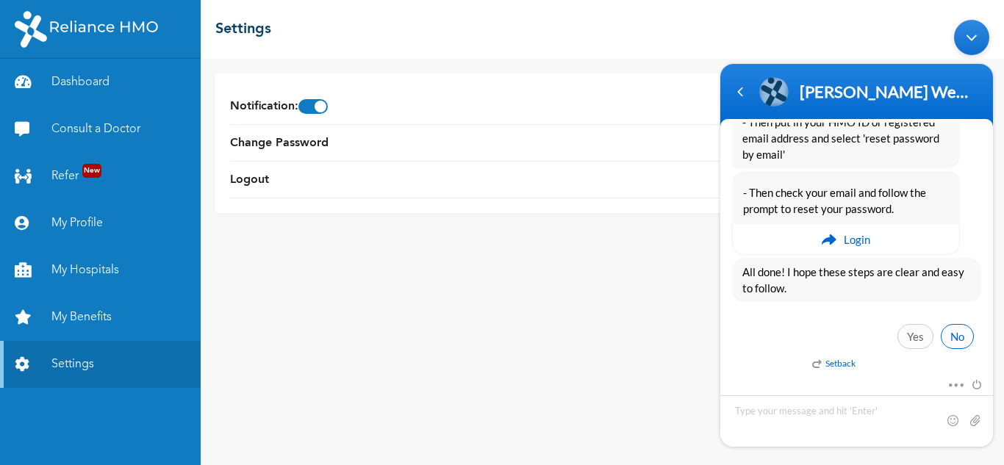
click at [953, 340] on span "No" at bounding box center [957, 335] width 33 height 25
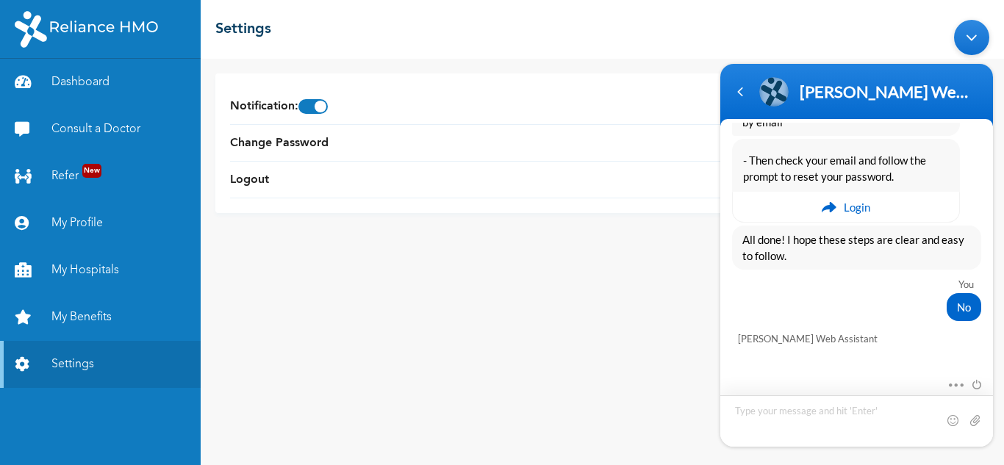
scroll to position [1673, 0]
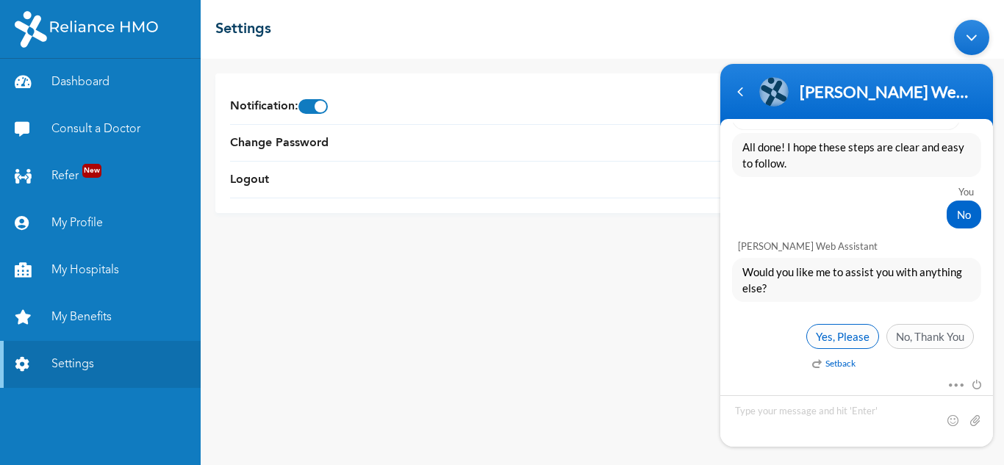
click at [845, 342] on span "Yes, Please" at bounding box center [842, 335] width 73 height 25
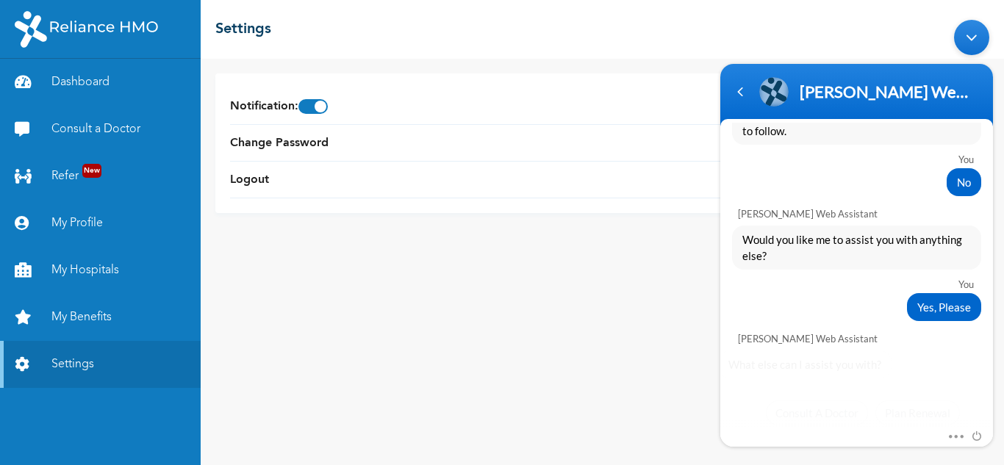
scroll to position [1828, 0]
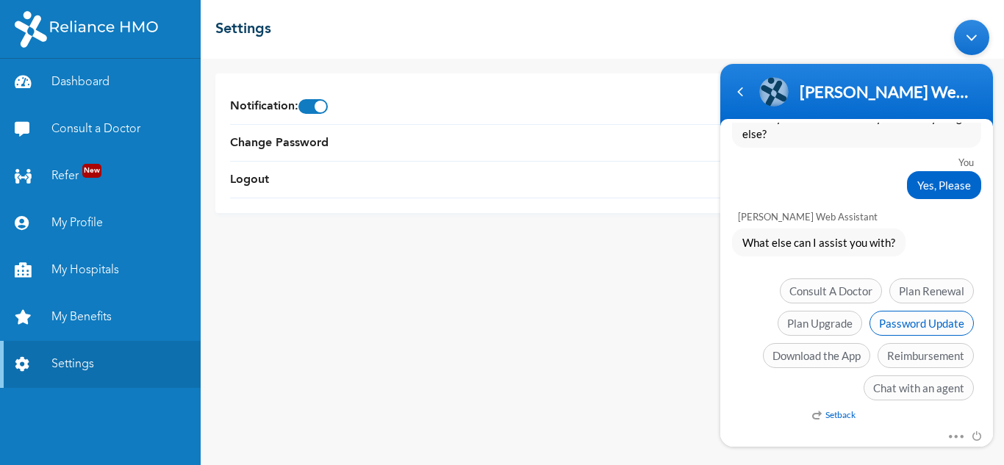
click at [944, 324] on span "Password Update" at bounding box center [921, 322] width 104 height 25
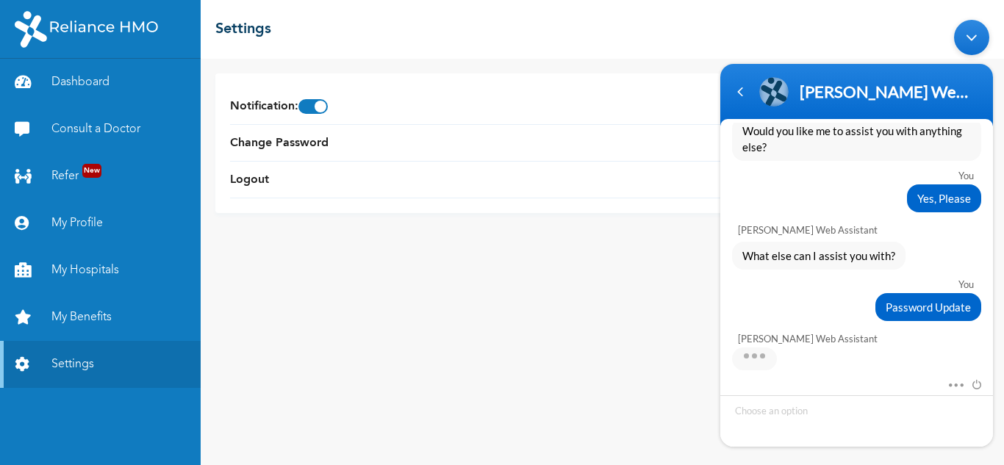
scroll to position [1839, 0]
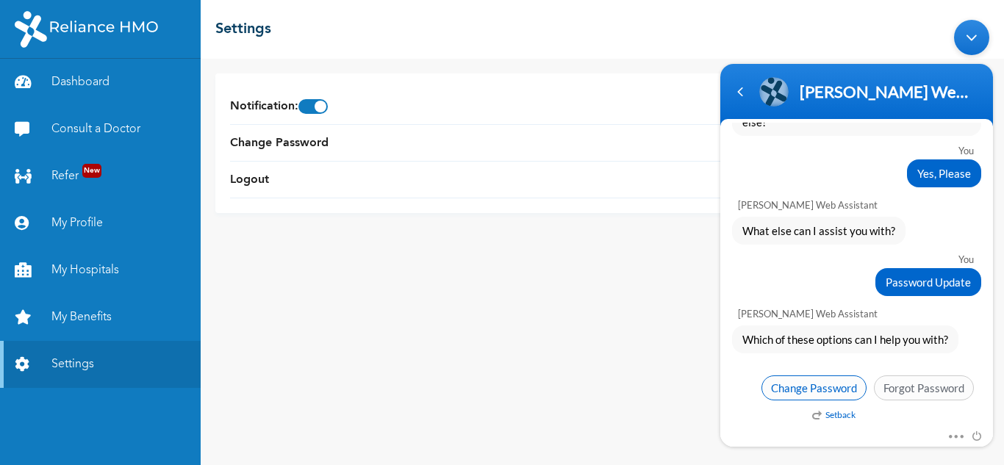
click at [842, 392] on span "Change Password" at bounding box center [813, 387] width 105 height 25
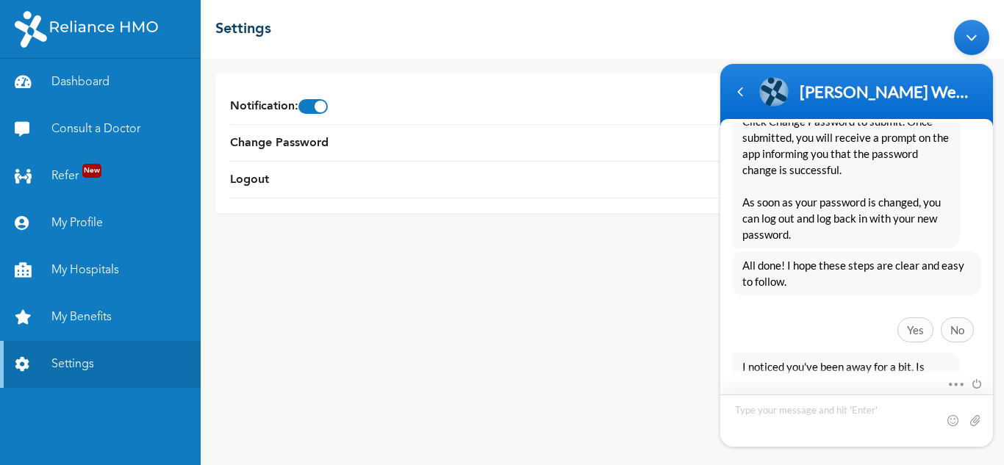
scroll to position [2787, 0]
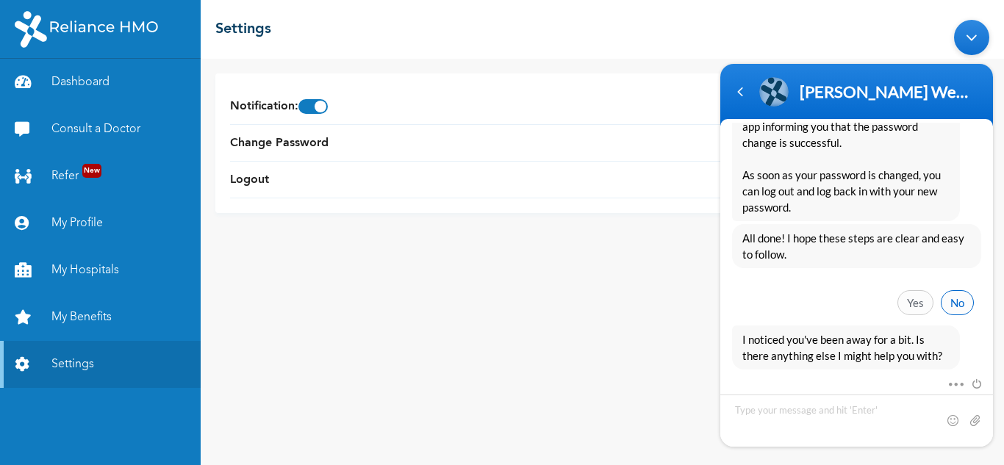
click at [964, 298] on span "No" at bounding box center [957, 302] width 33 height 25
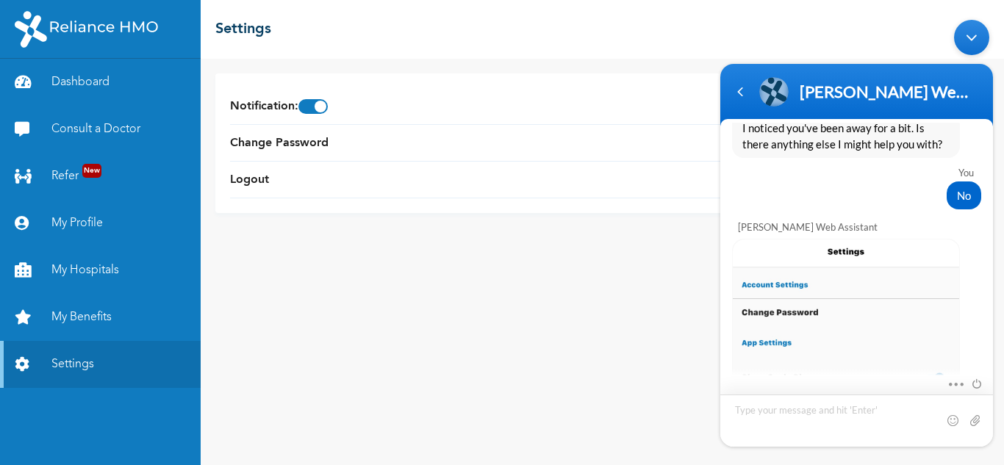
scroll to position [2939, 0]
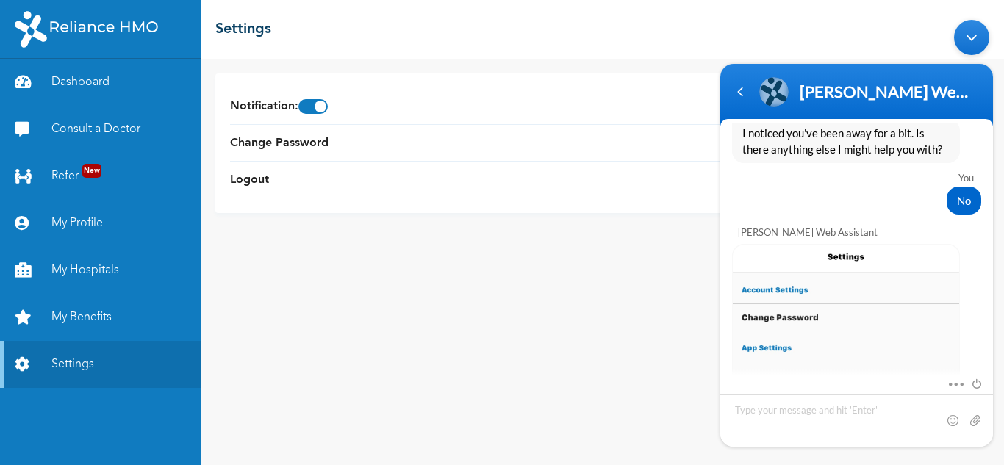
click at [586, 267] on div "Notification : Change Password Logout" at bounding box center [602, 262] width 803 height 406
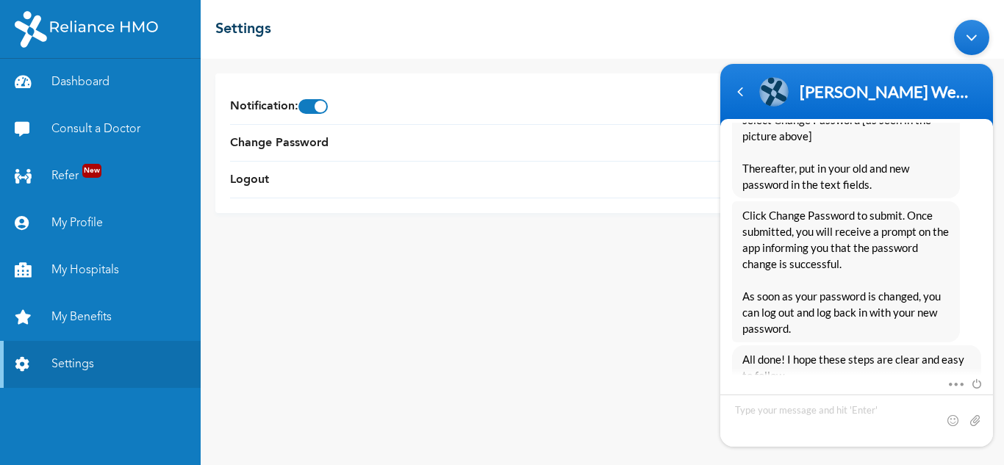
scroll to position [3663, 0]
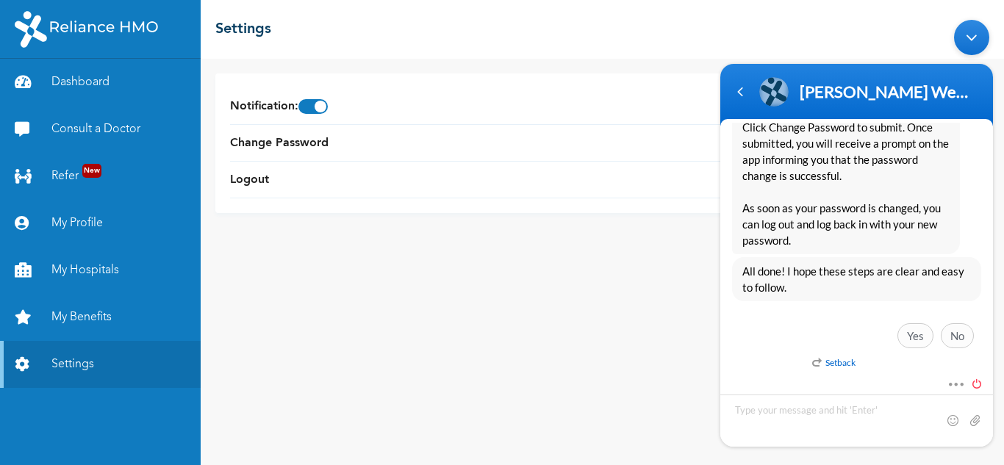
click at [974, 381] on span at bounding box center [973, 381] width 16 height 13
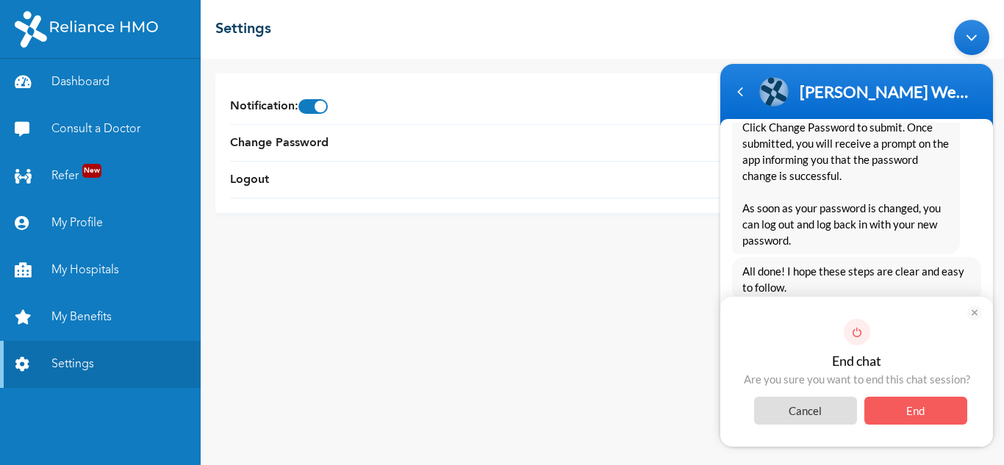
click at [905, 400] on span "End" at bounding box center [915, 410] width 103 height 28
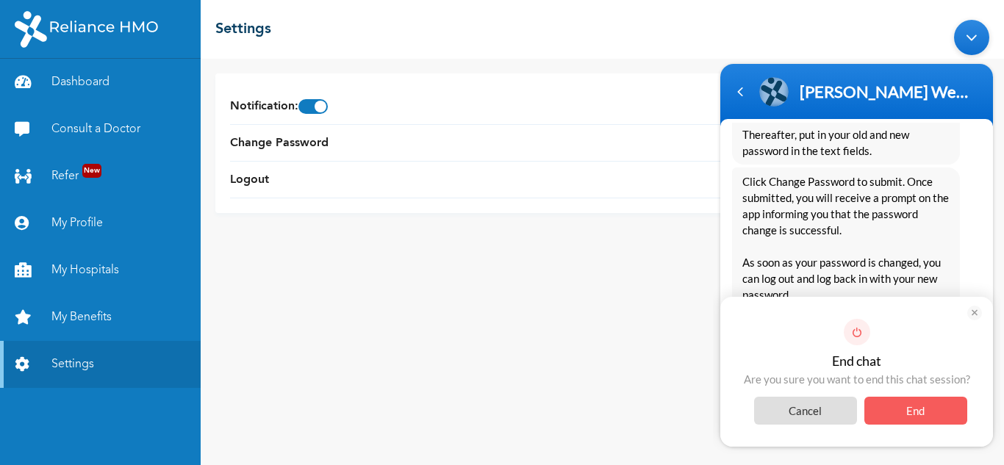
scroll to position [3815, 0]
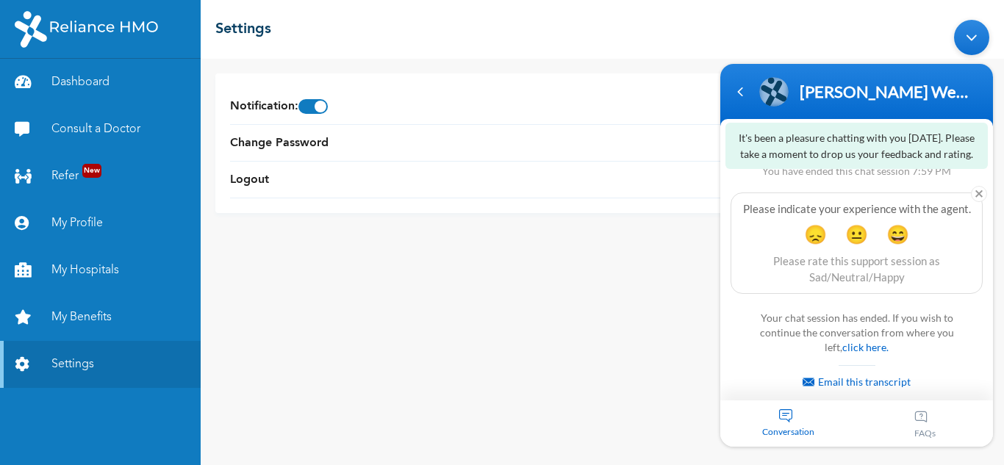
click at [910, 413] on div "FAQs" at bounding box center [925, 423] width 137 height 46
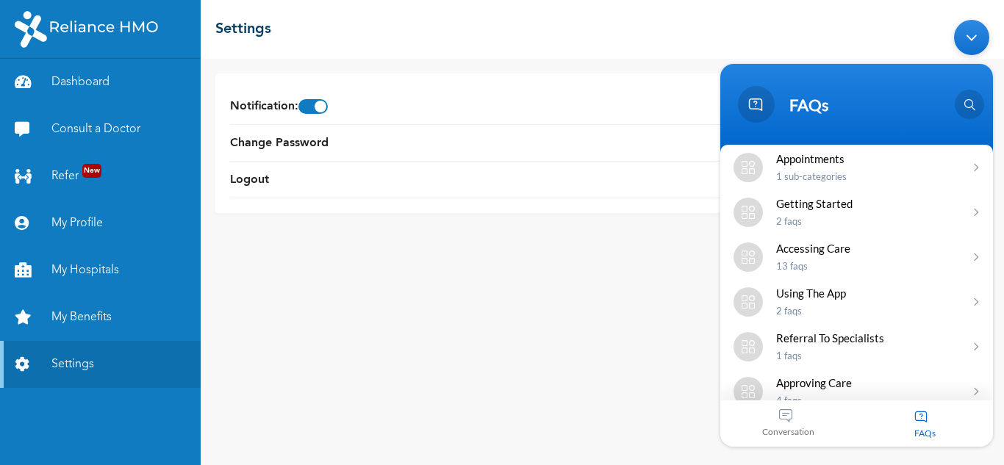
click at [969, 32] on div "Minimize live chat window" at bounding box center [971, 36] width 35 height 35
